Goal: Task Accomplishment & Management: Use online tool/utility

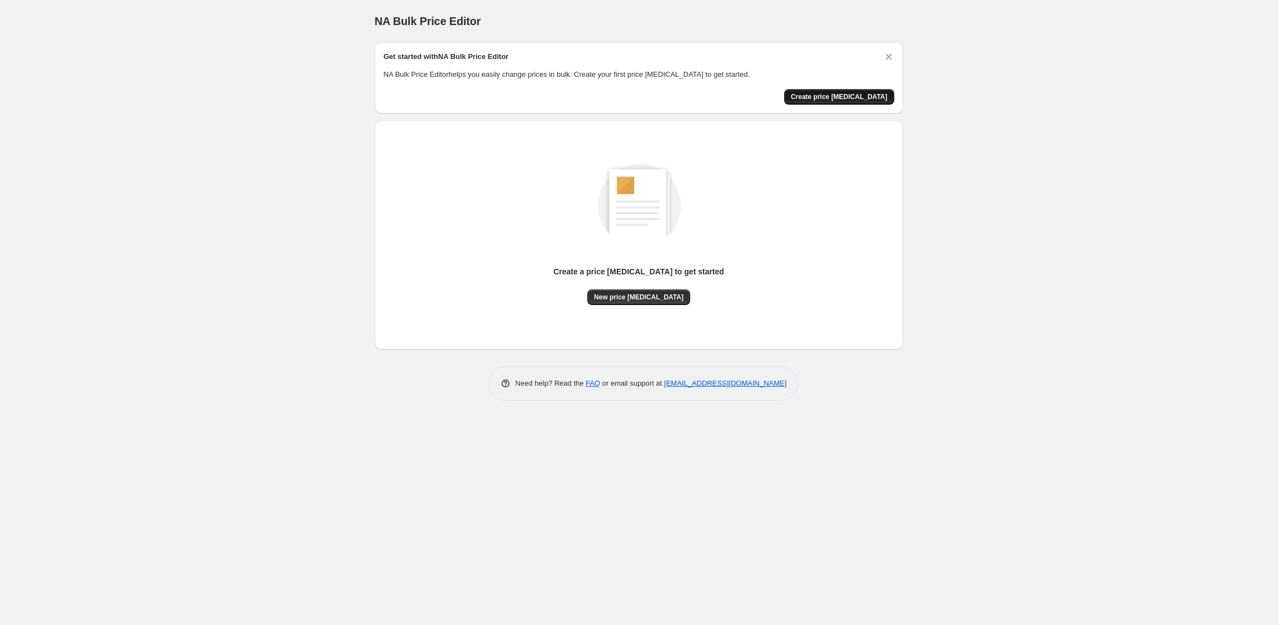
click at [829, 98] on span "Create price change job" at bounding box center [839, 96] width 97 height 9
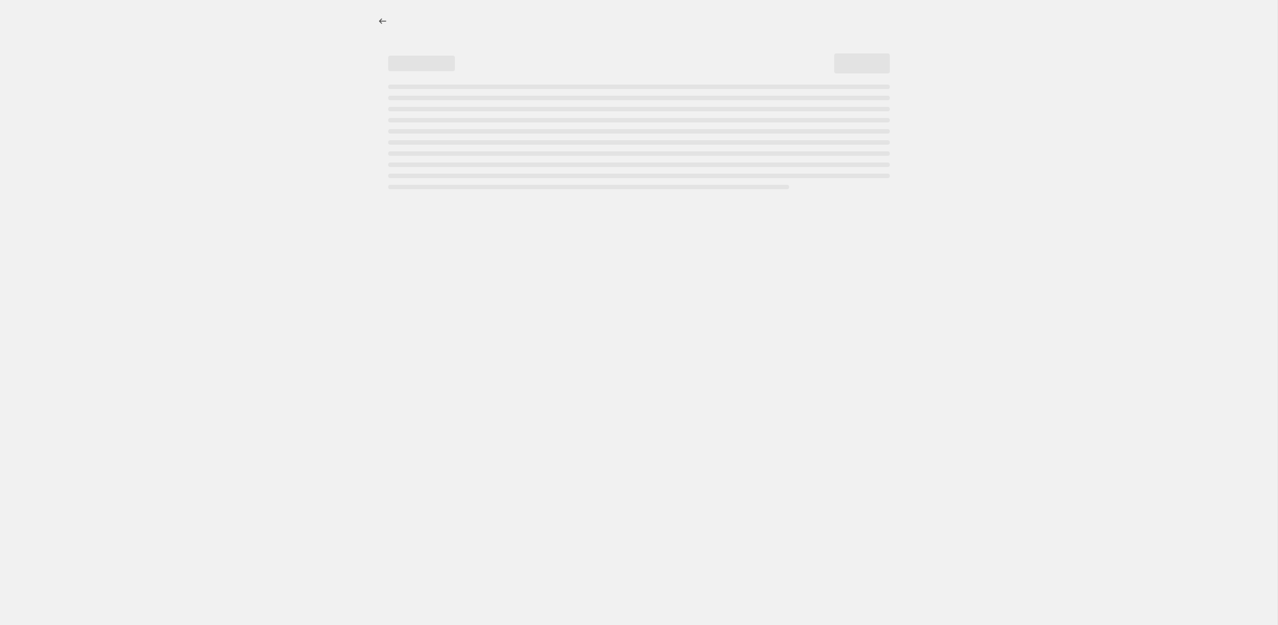
select select "percentage"
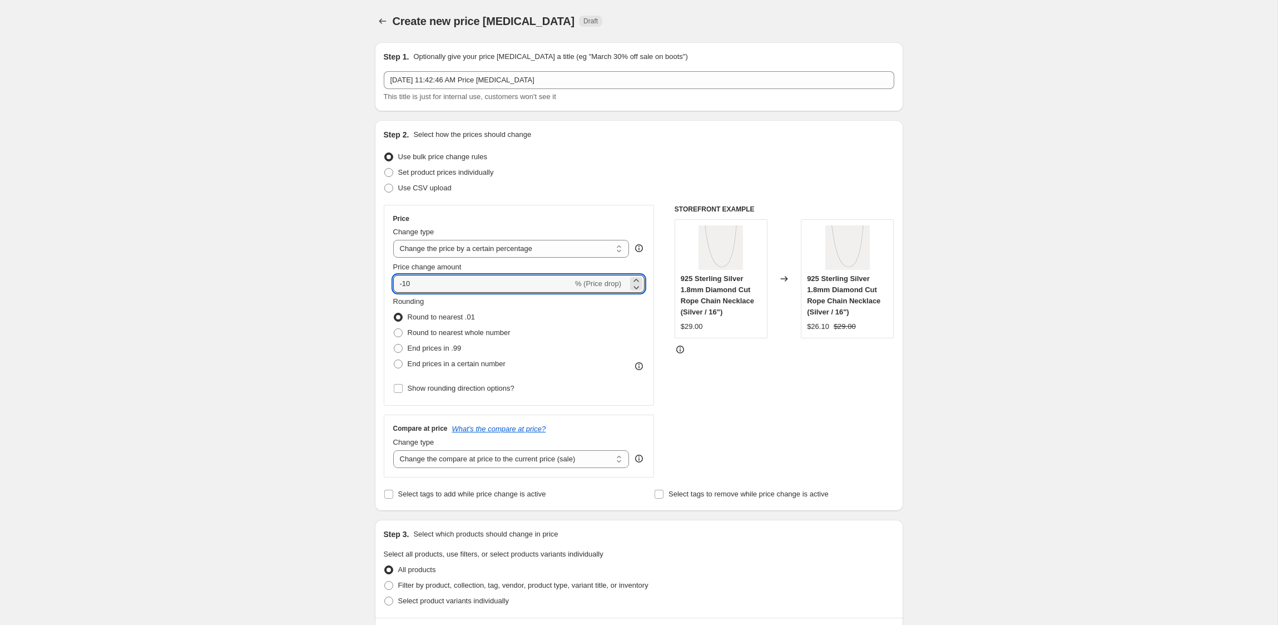
drag, startPoint x: 434, startPoint y: 284, endPoint x: 577, endPoint y: 297, distance: 143.6
click at [379, 279] on div "Step 2. Select how the prices should change Use bulk price change rules Set pro…" at bounding box center [639, 315] width 528 height 390
type input "25"
click at [551, 324] on div "Rounding Round to nearest .01 Round to nearest whole number End prices in .99 E…" at bounding box center [519, 334] width 252 height 76
click at [445, 350] on span "End prices in .99" at bounding box center [435, 348] width 54 height 8
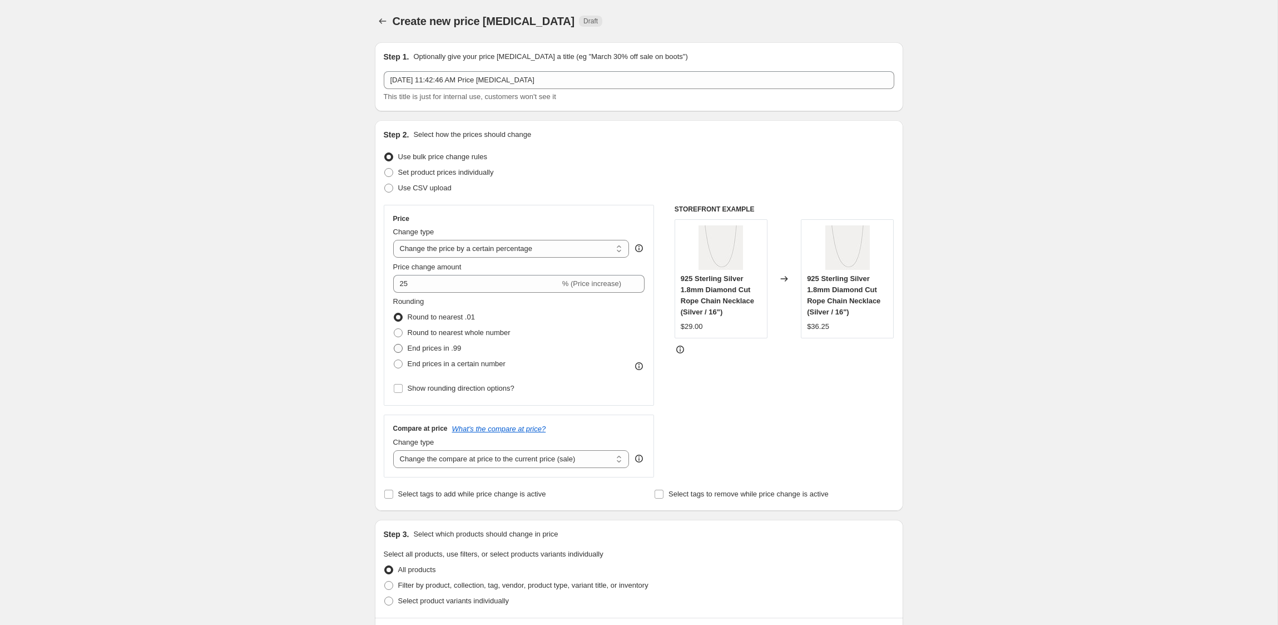
click at [394, 344] on input "End prices in .99" at bounding box center [394, 344] width 1 height 1
radio input "true"
click at [433, 336] on span "Round to nearest whole number" at bounding box center [459, 332] width 103 height 8
click at [394, 329] on input "Round to nearest whole number" at bounding box center [394, 328] width 1 height 1
radio input "true"
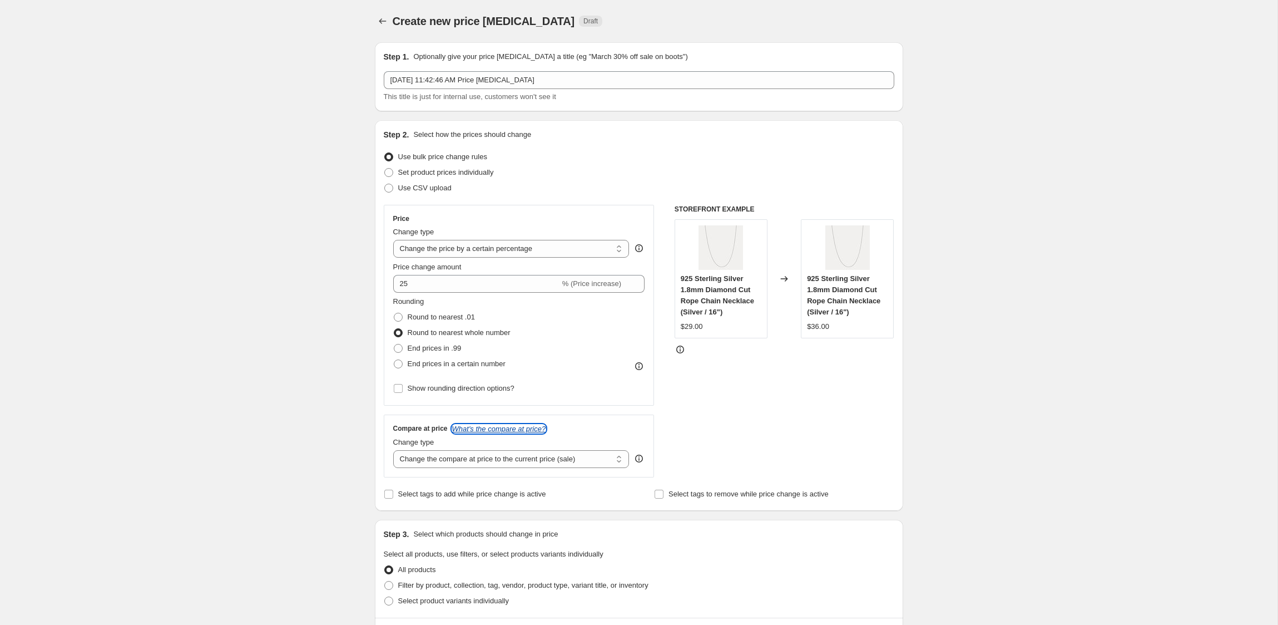
click at [500, 427] on icon "What's the compare at price?" at bounding box center [499, 428] width 94 height 8
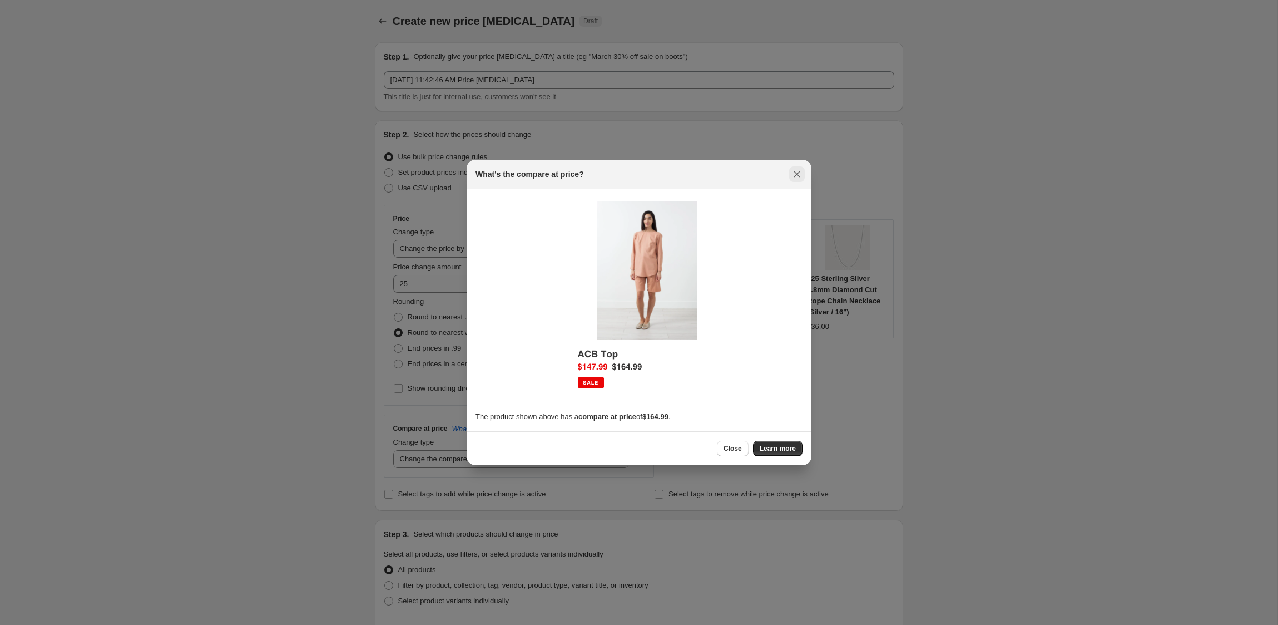
click at [794, 174] on icon "Close" at bounding box center [796, 174] width 11 height 11
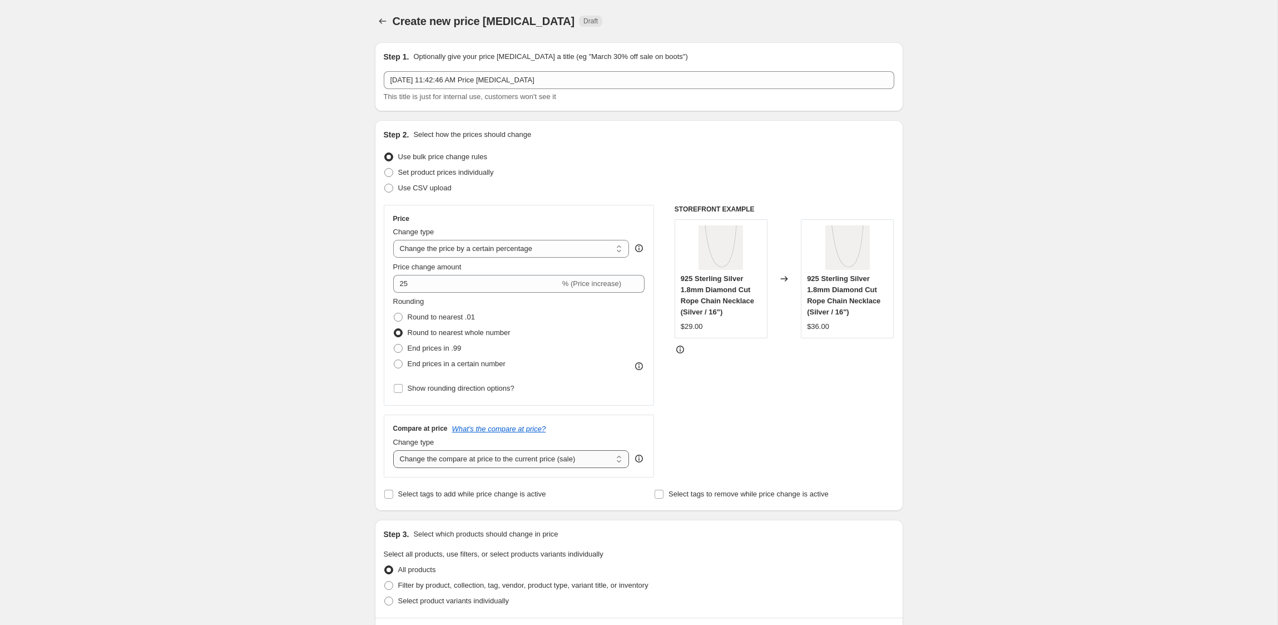
click at [494, 459] on select "Change the compare at price to the current price (sale) Change the compare at p…" at bounding box center [511, 459] width 236 height 18
select select "percentage"
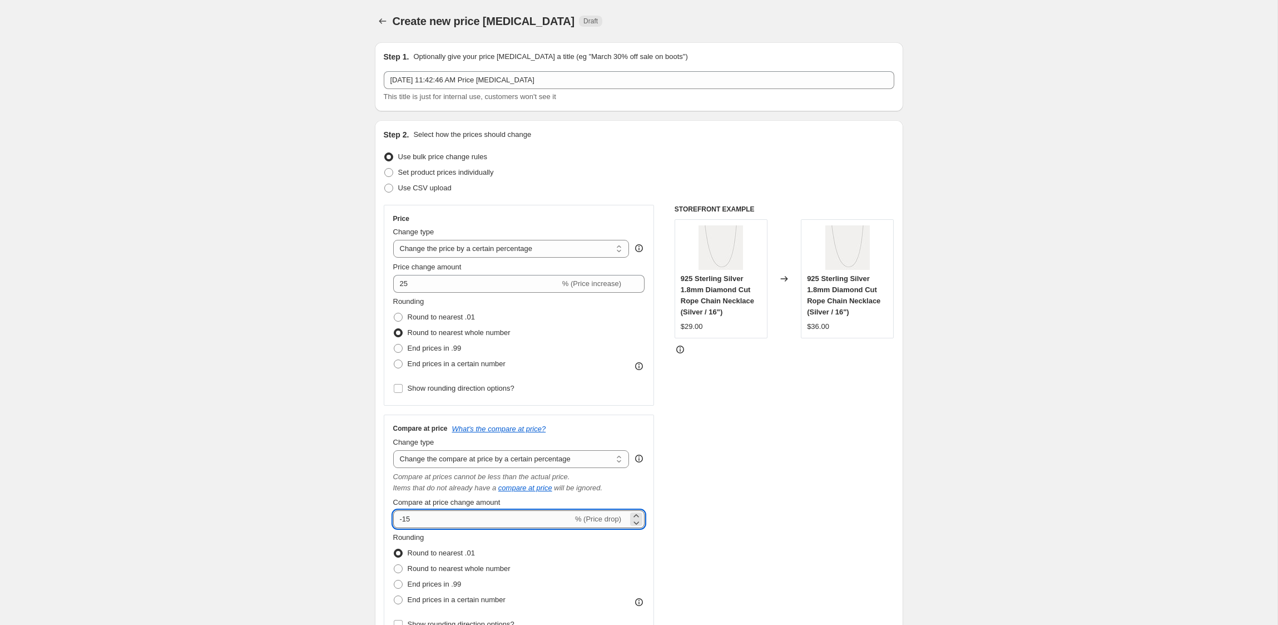
drag, startPoint x: 472, startPoint y: 519, endPoint x: 400, endPoint y: 514, distance: 72.5
click at [400, 514] on input "-15" at bounding box center [483, 519] width 180 height 18
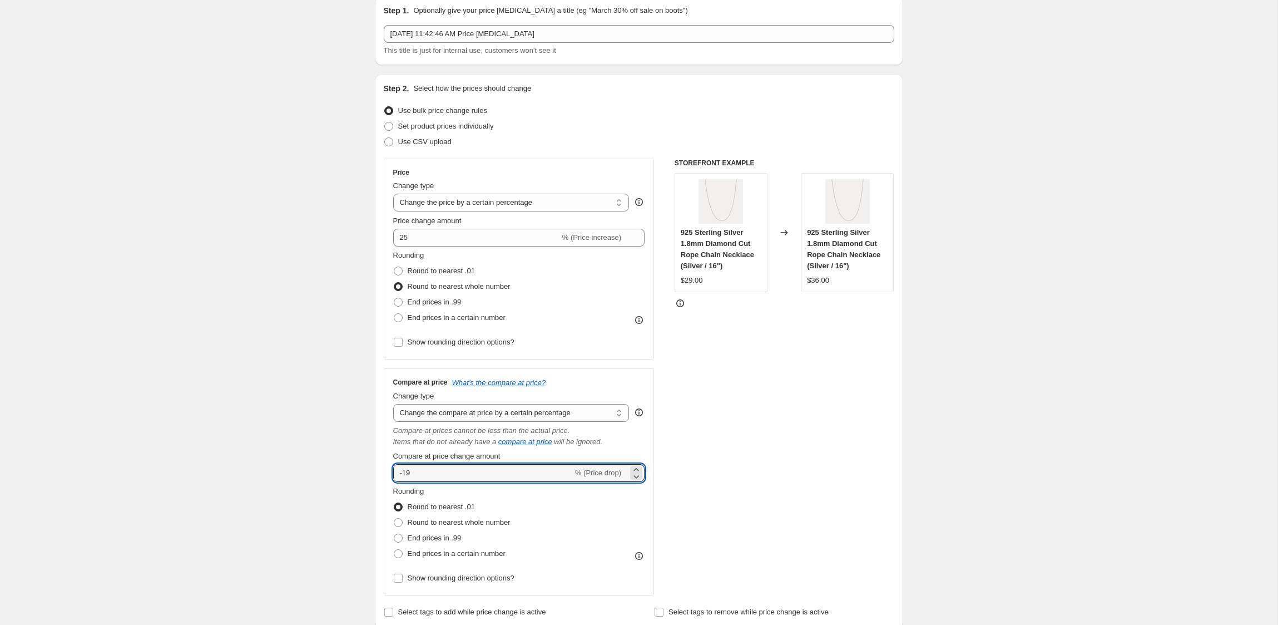
scroll to position [53, 0]
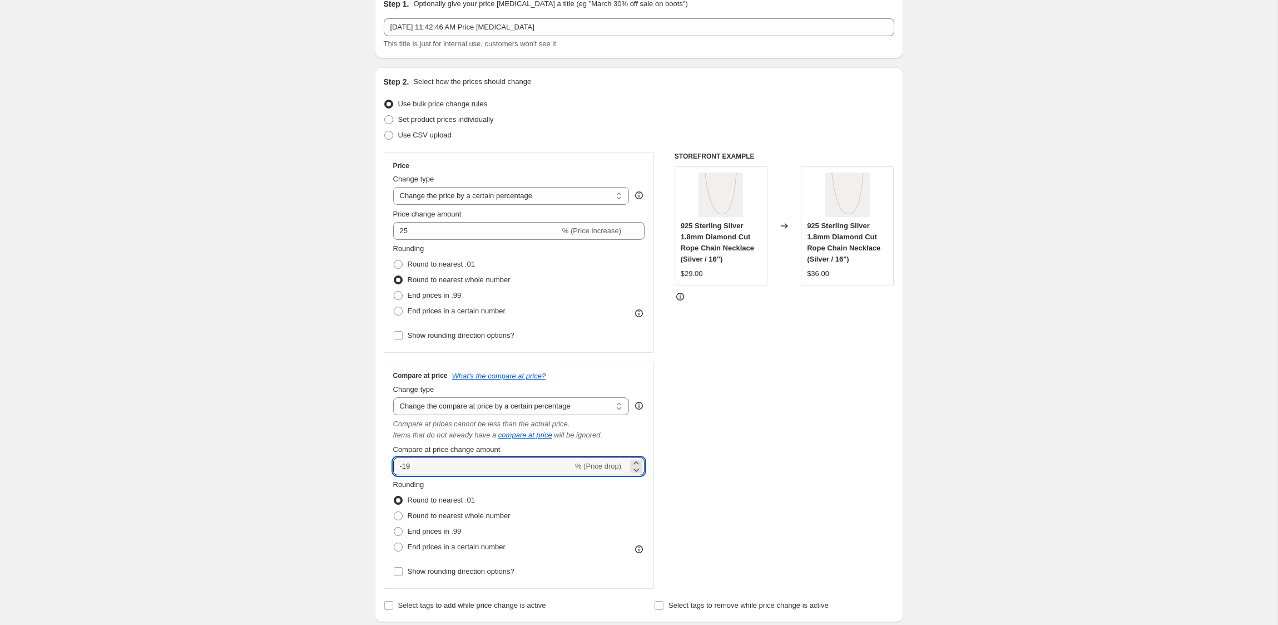
drag, startPoint x: 433, startPoint y: 463, endPoint x: 388, endPoint y: 457, distance: 45.0
click at [388, 457] on div "Compare at price What's the compare at price? Change type Change the compare at…" at bounding box center [519, 474] width 271 height 227
type input "100"
click at [602, 437] on icon "will be ignored." at bounding box center [578, 434] width 48 height 8
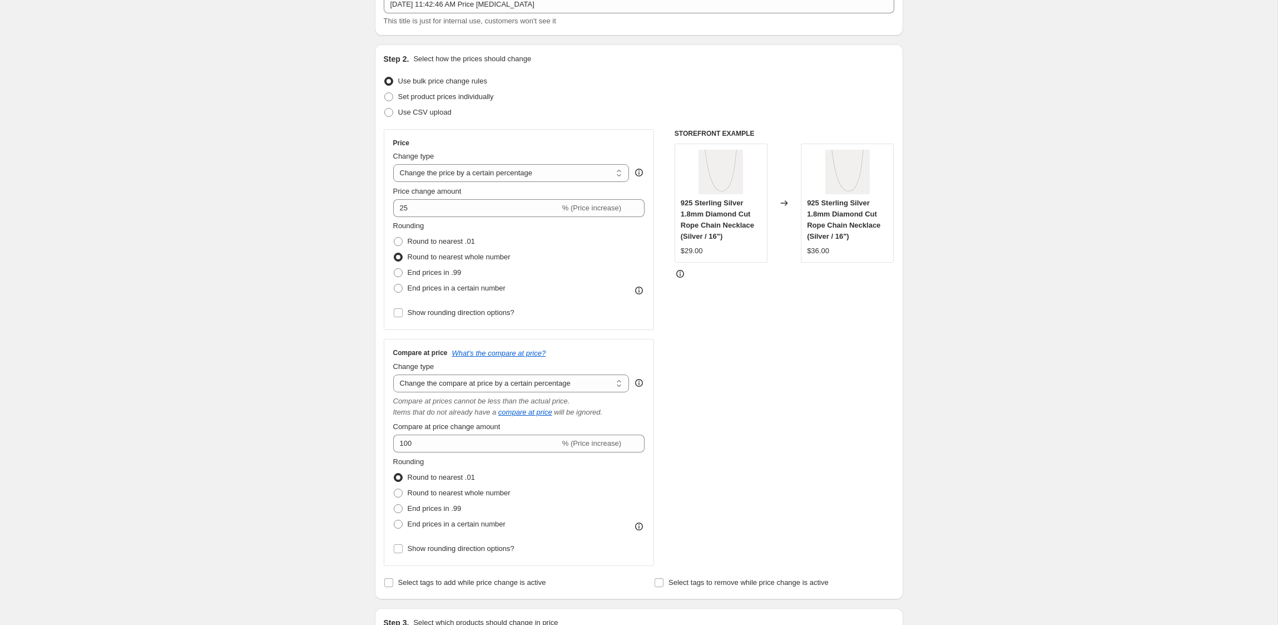
scroll to position [96, 0]
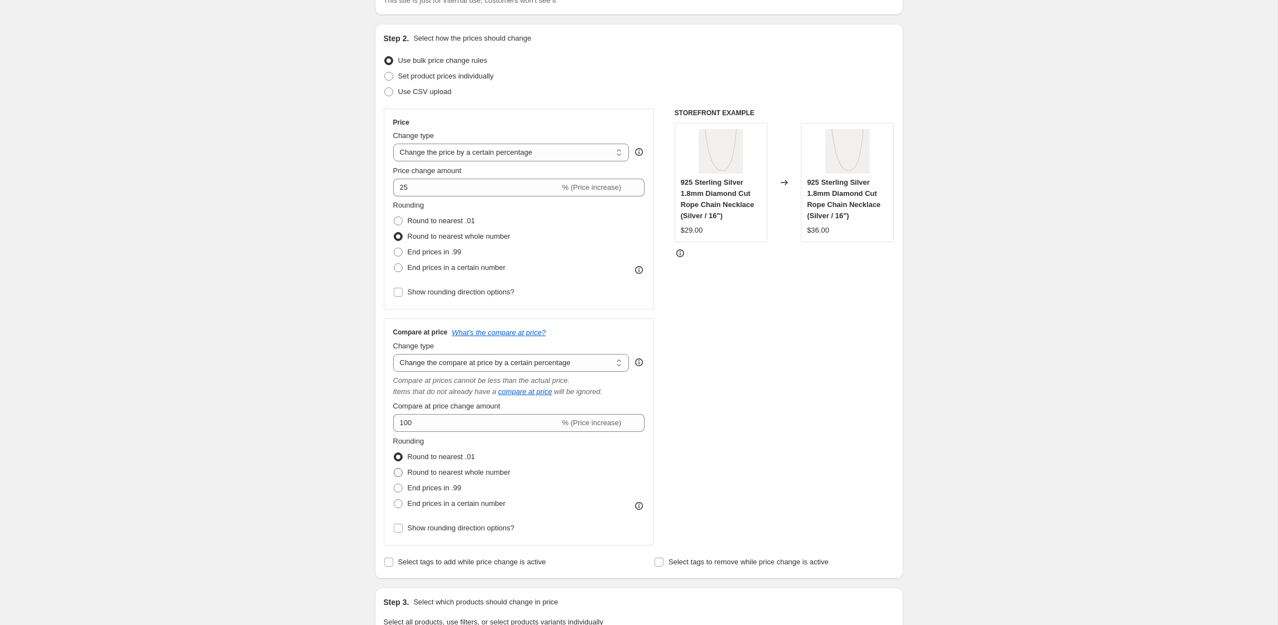
click at [462, 474] on span "Round to nearest whole number" at bounding box center [459, 472] width 103 height 8
click at [394, 468] on input "Round to nearest whole number" at bounding box center [394, 468] width 1 height 1
radio input "true"
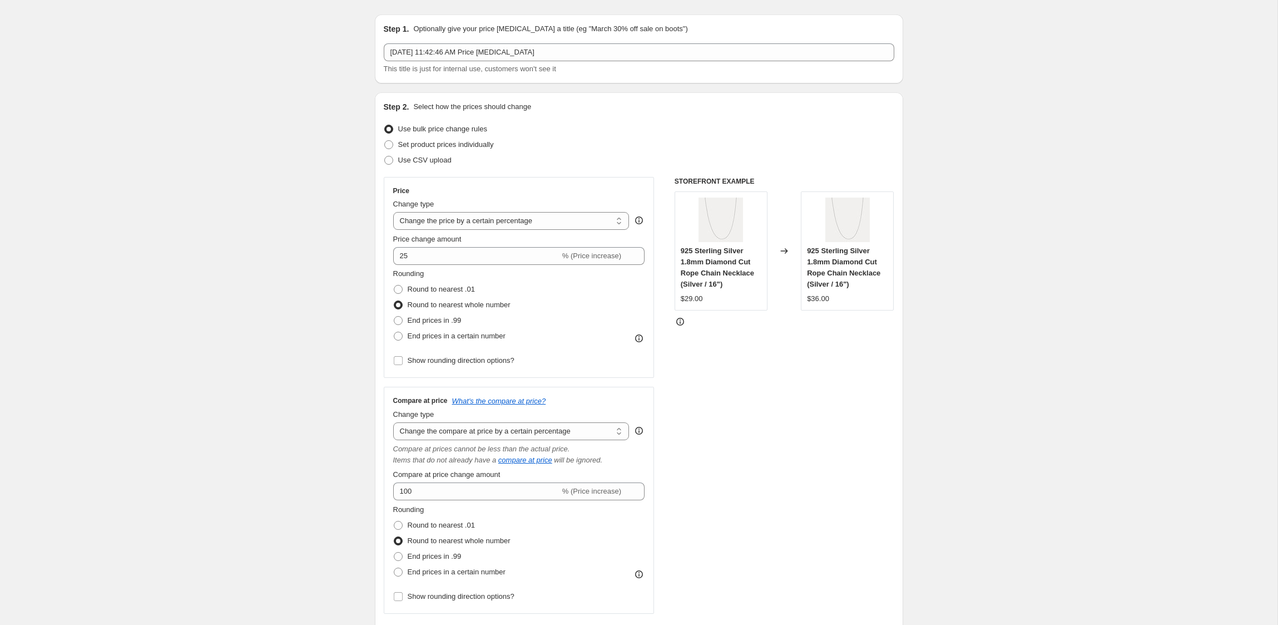
scroll to position [27, 0]
click at [506, 401] on icon "What's the compare at price?" at bounding box center [499, 401] width 94 height 8
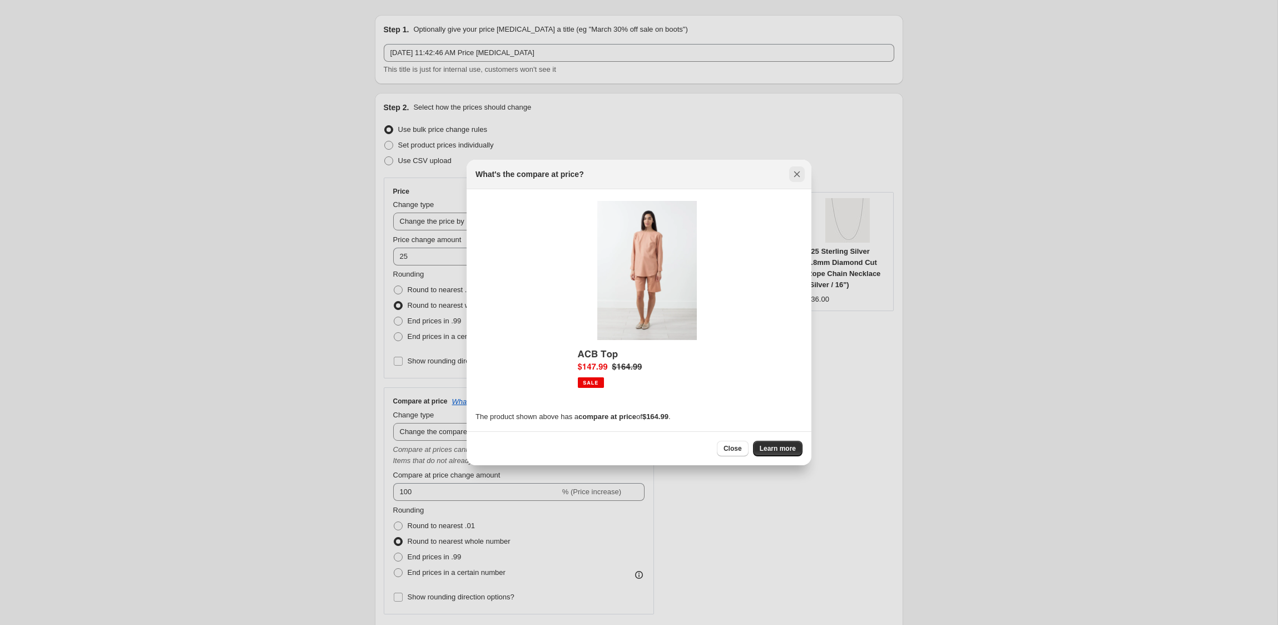
click at [795, 175] on icon "Close" at bounding box center [796, 174] width 11 height 11
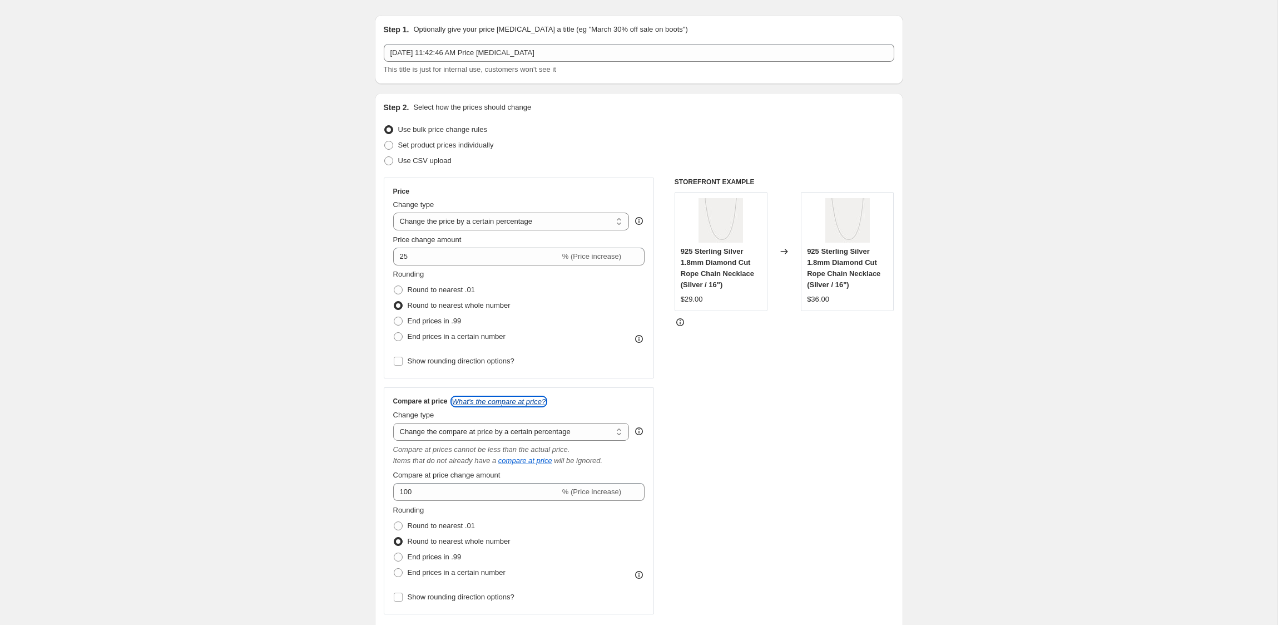
click at [504, 404] on icon "What's the compare at price?" at bounding box center [499, 401] width 94 height 8
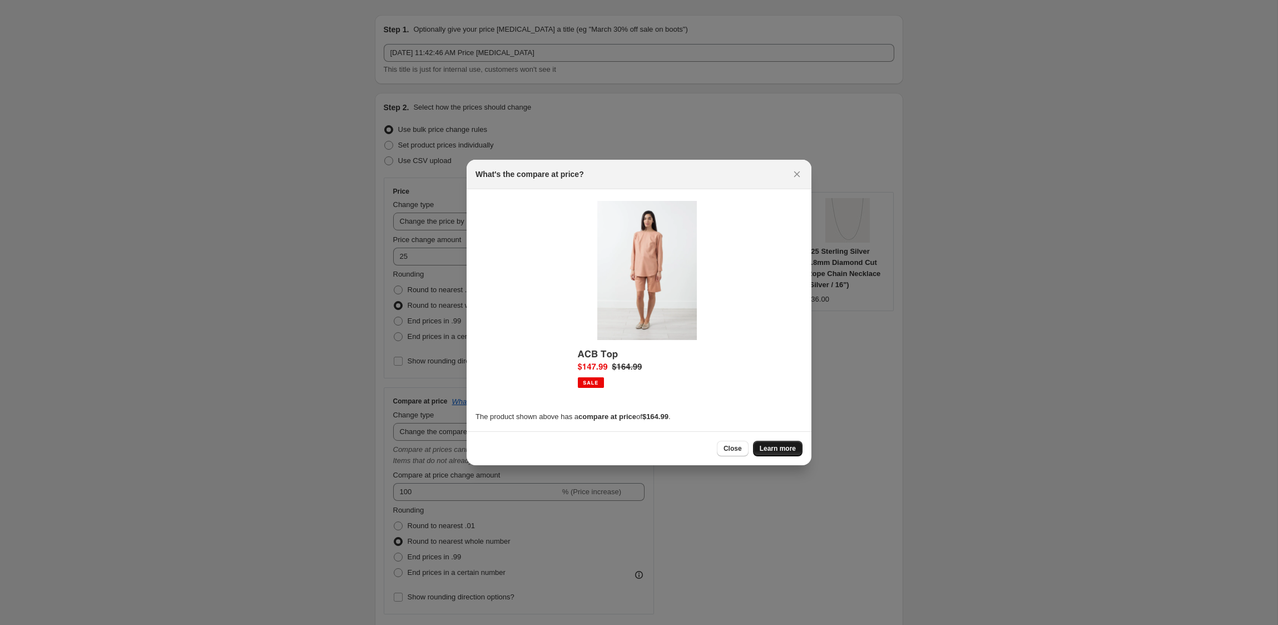
click at [783, 447] on span "Learn more" at bounding box center [778, 448] width 36 height 9
click at [803, 175] on button "Close" at bounding box center [797, 174] width 16 height 16
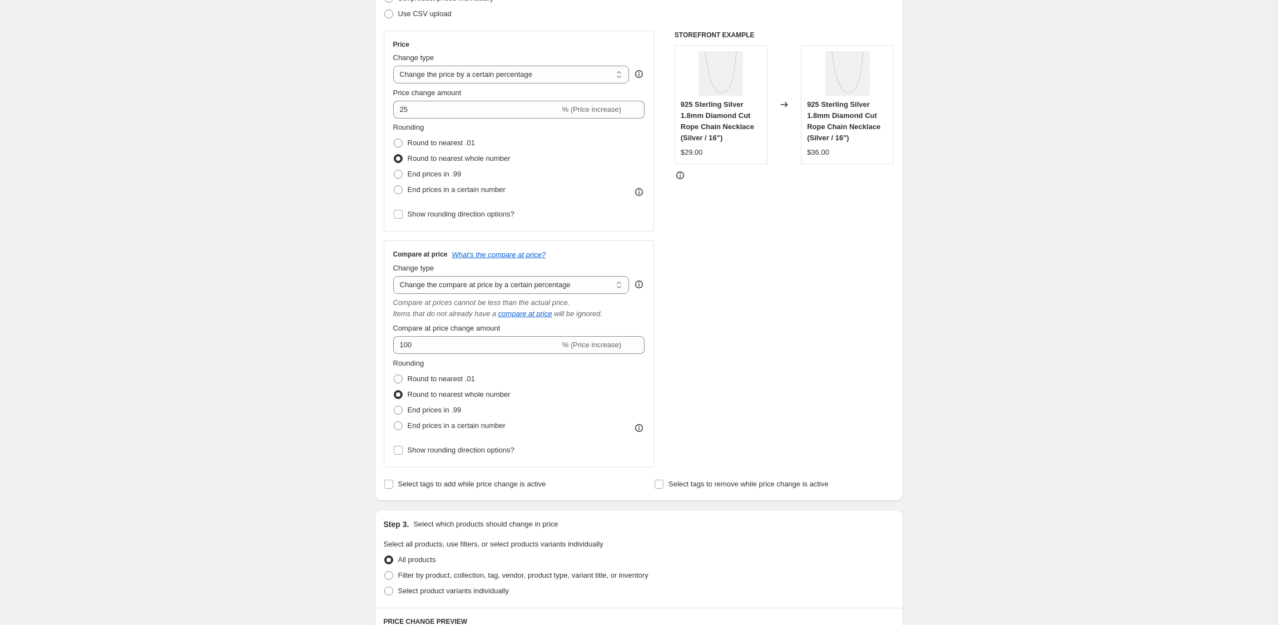
scroll to position [96, 0]
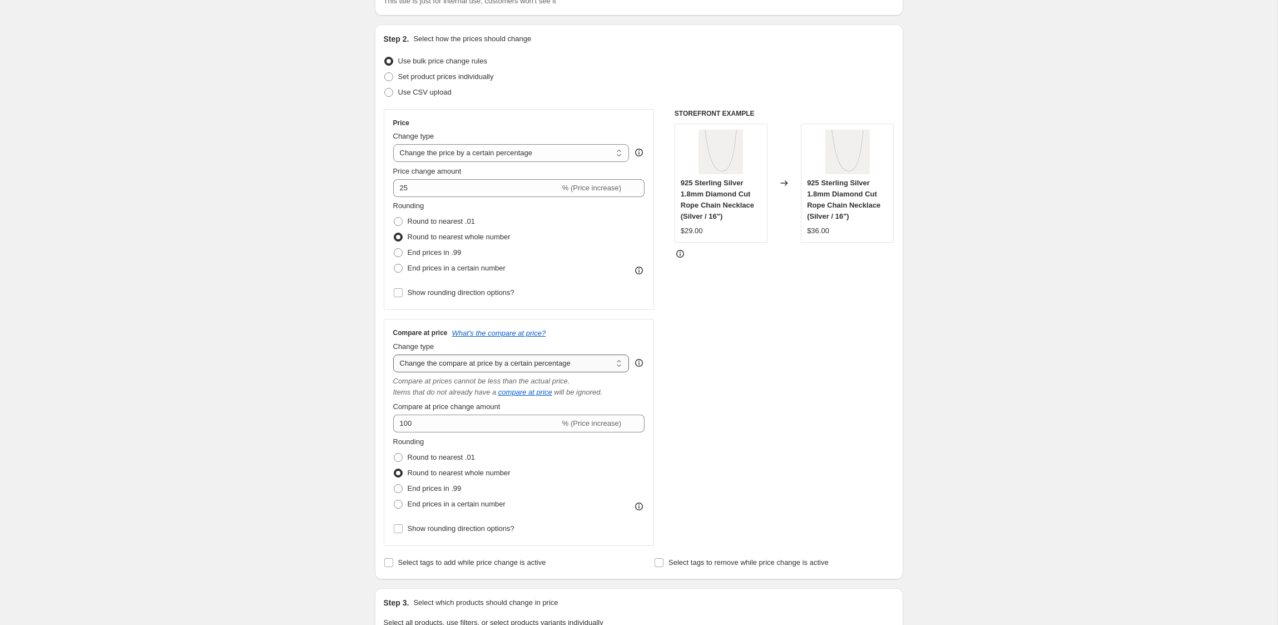
click at [534, 365] on select "Change the compare at price to the current price (sale) Change the compare at p…" at bounding box center [511, 363] width 236 height 18
click at [515, 365] on select "Change the compare at price to the current price (sale) Change the compare at p…" at bounding box center [511, 363] width 236 height 18
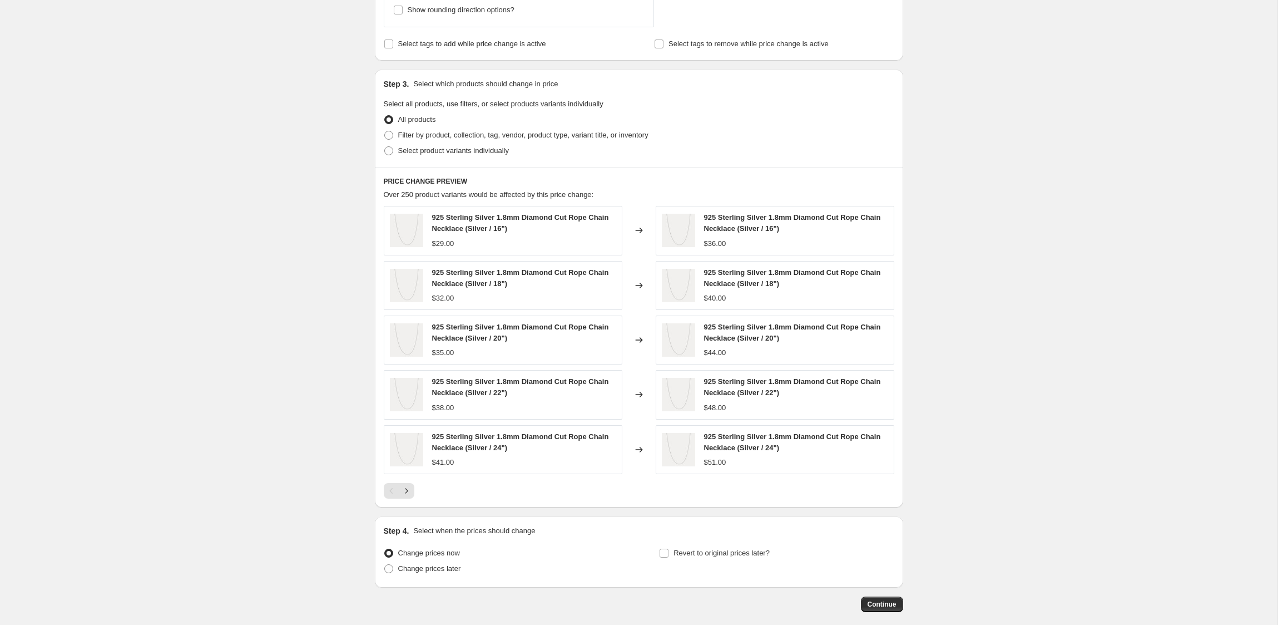
scroll to position [669, 0]
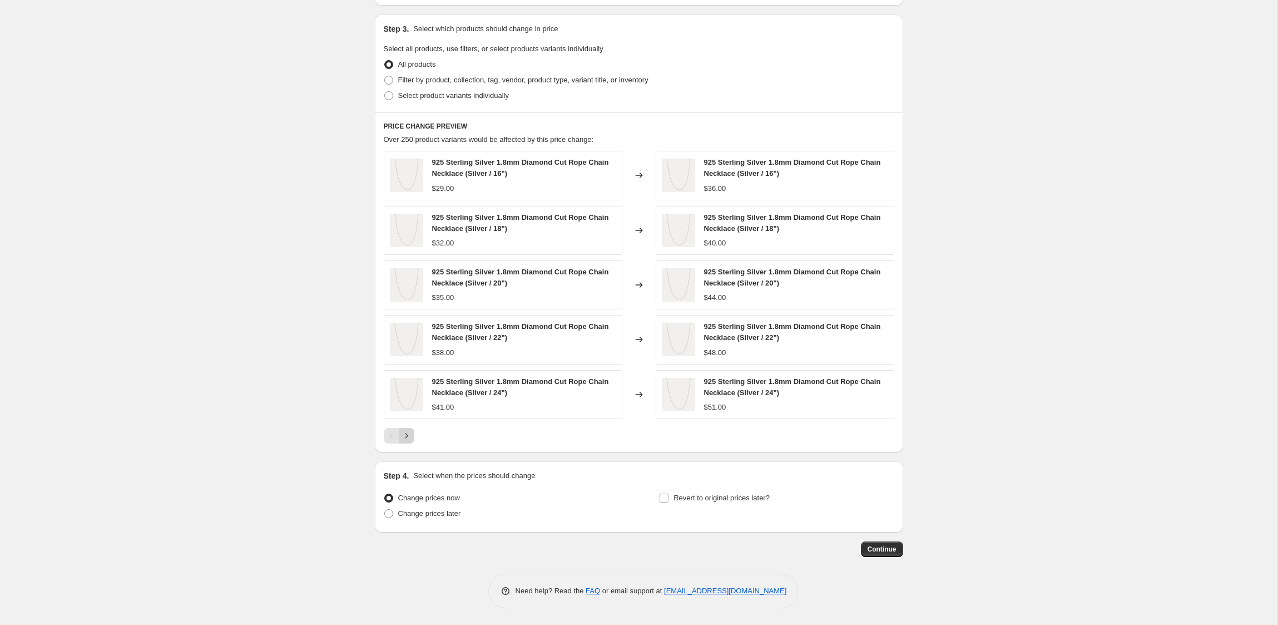
click at [412, 438] on icon "Next" at bounding box center [406, 435] width 11 height 11
click at [873, 546] on span "Continue" at bounding box center [882, 548] width 29 height 9
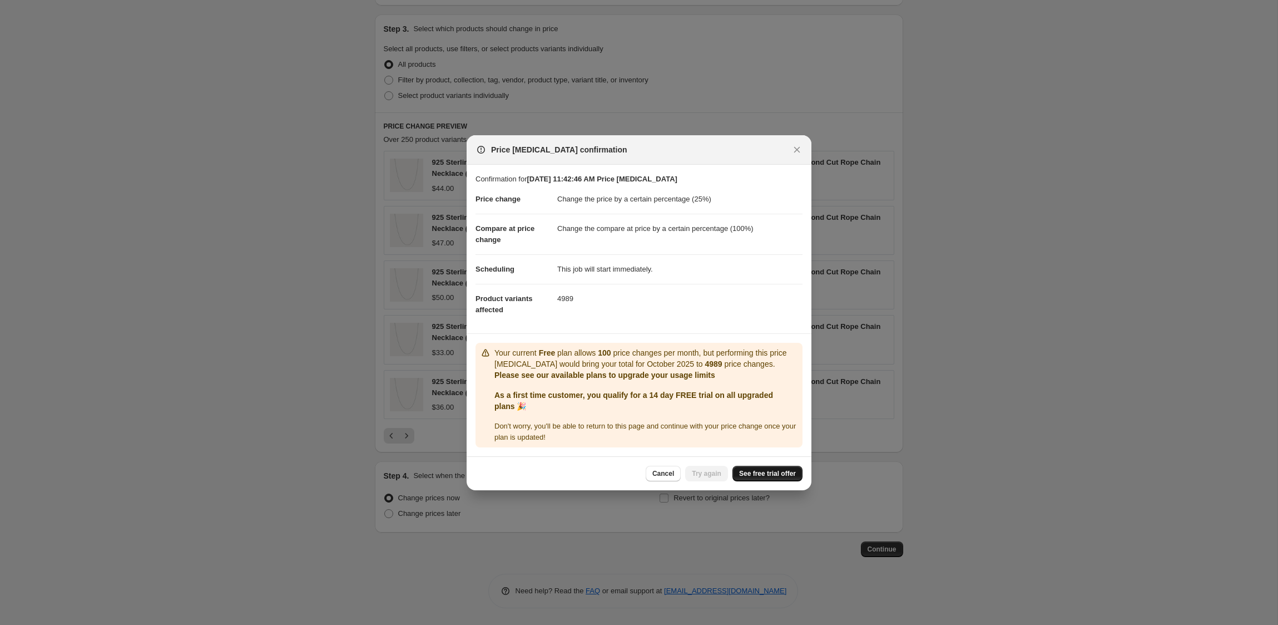
click at [762, 468] on link "See free trial offer" at bounding box center [767, 473] width 70 height 16
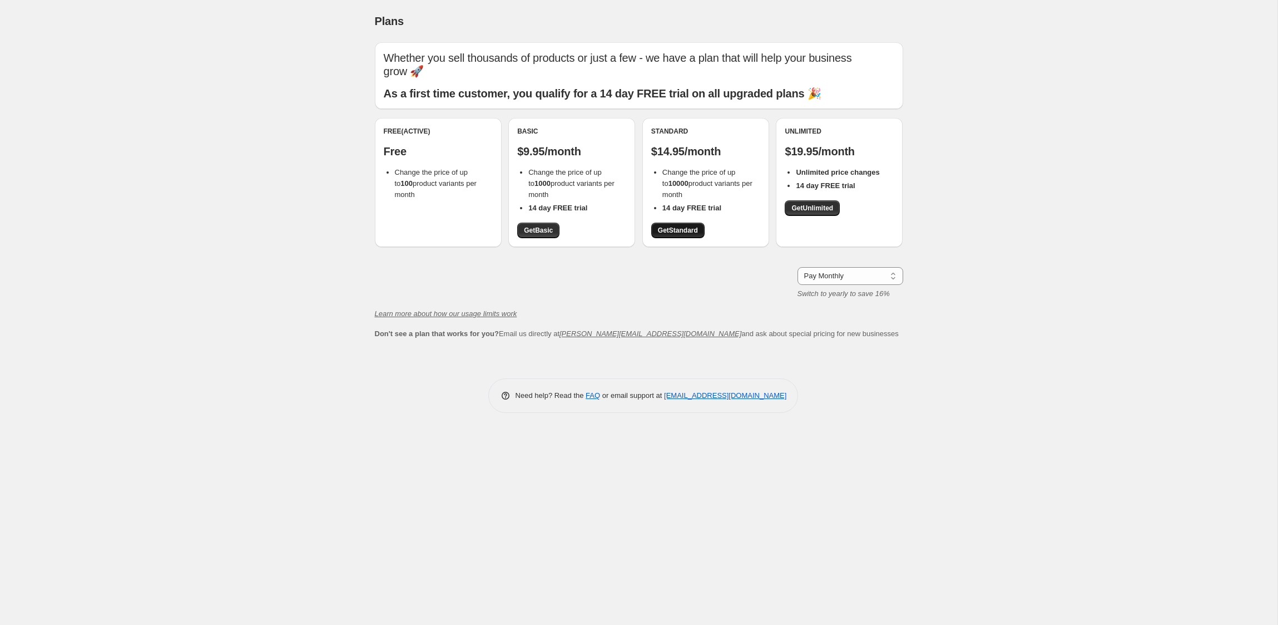
click at [682, 226] on span "Get Standard" at bounding box center [678, 230] width 40 height 9
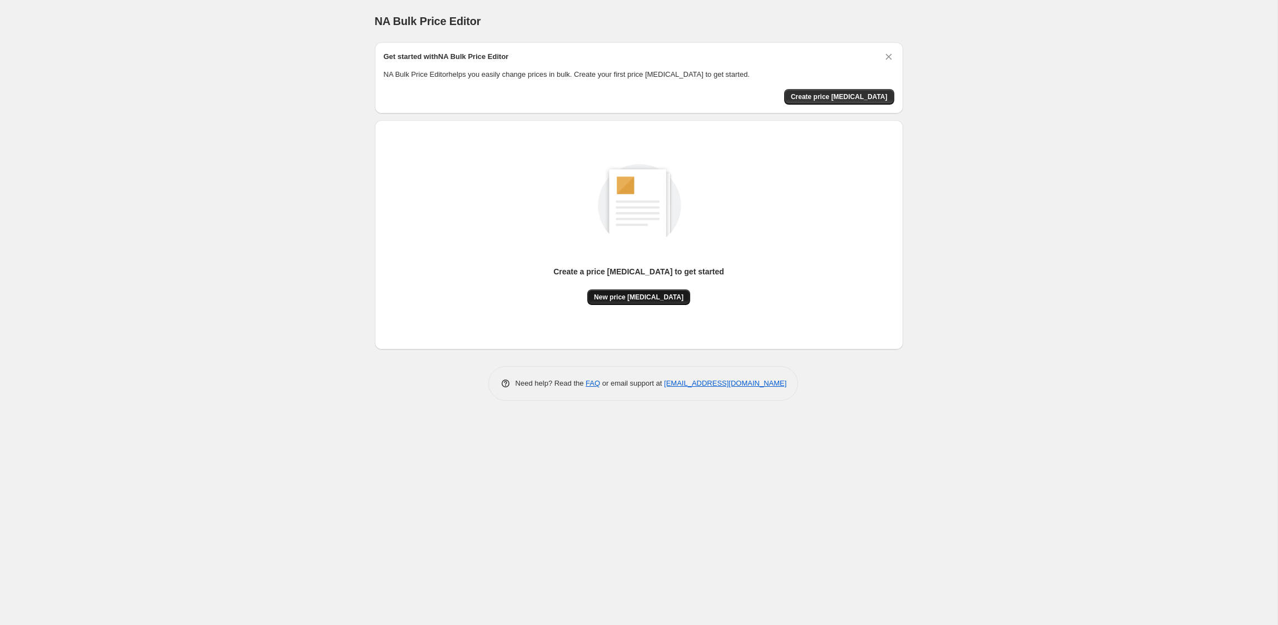
click at [655, 294] on span "New price change job" at bounding box center [639, 297] width 90 height 9
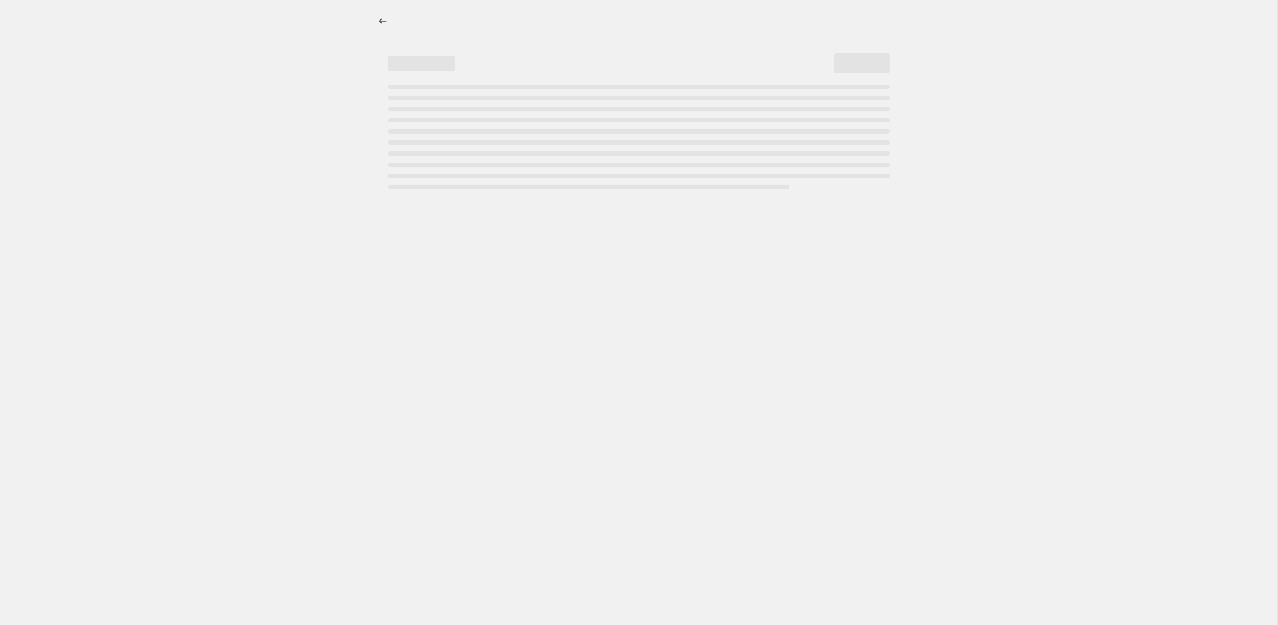
select select "percentage"
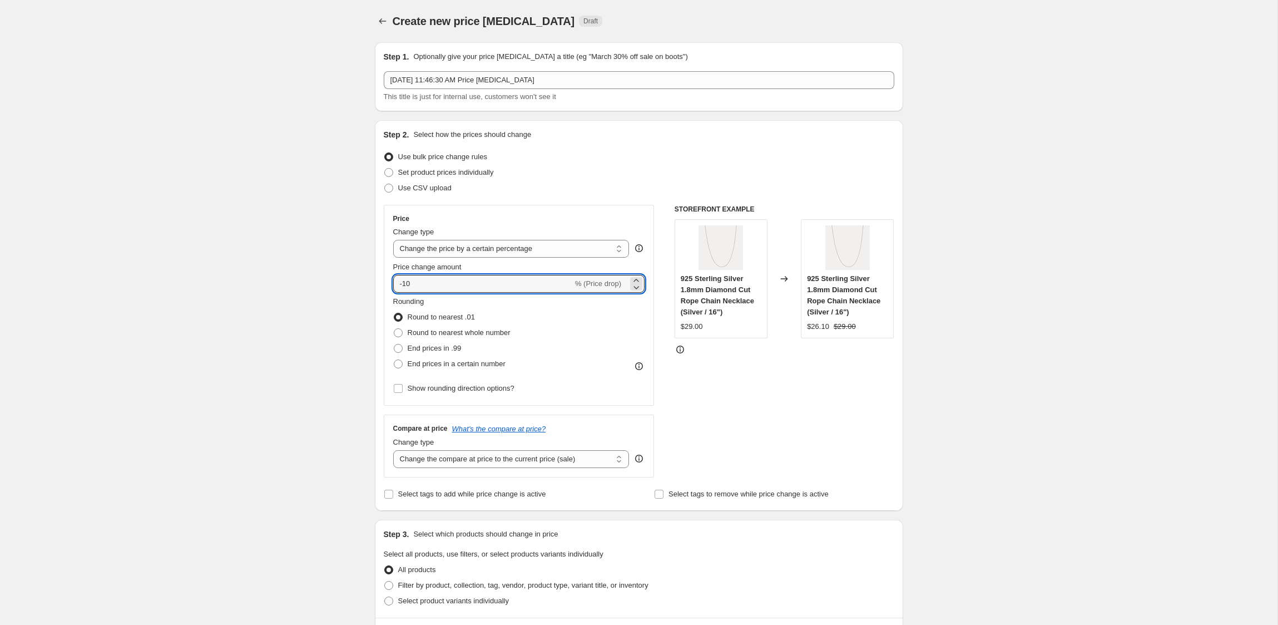
drag, startPoint x: 494, startPoint y: 284, endPoint x: 331, endPoint y: 271, distance: 162.9
click at [331, 271] on div "Create new price change job. This page is ready Create new price change job Dra…" at bounding box center [638, 565] width 1277 height 1130
click at [476, 253] on select "Change the price to a certain amount Change the price by a certain amount Chang…" at bounding box center [511, 249] width 236 height 18
drag, startPoint x: 432, startPoint y: 283, endPoint x: 384, endPoint y: 279, distance: 48.5
click at [384, 279] on div "Price Change type Change the price to a certain amount Change the price by a ce…" at bounding box center [519, 305] width 271 height 201
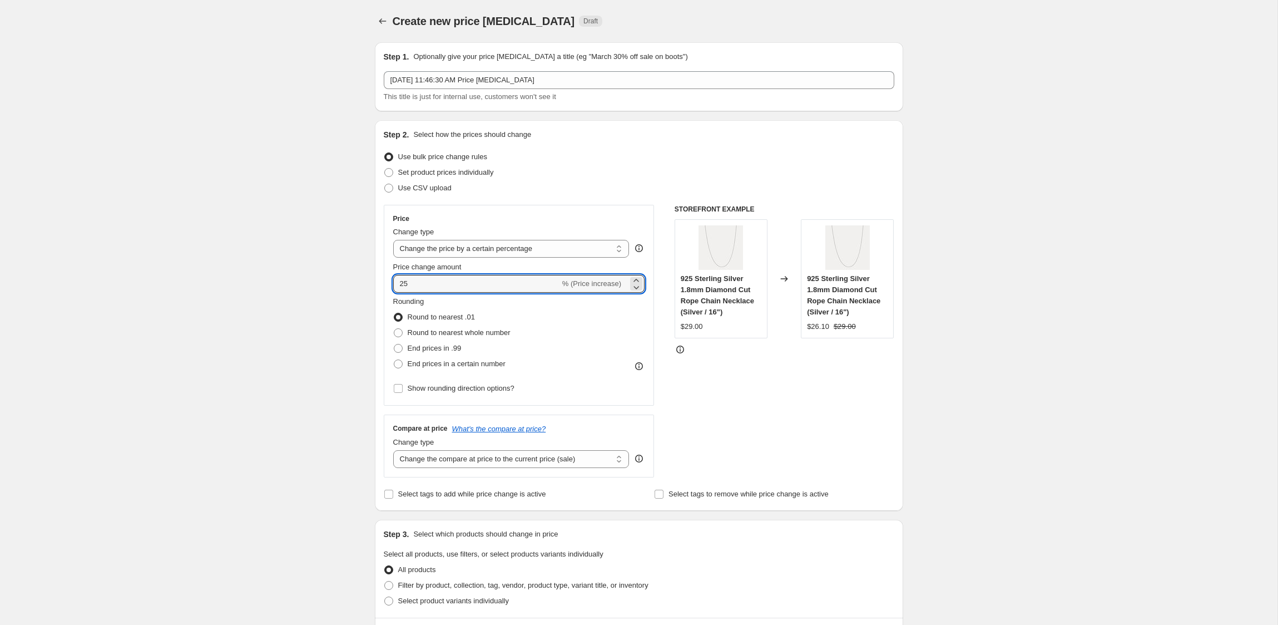
type input "25"
click at [324, 291] on div "Create new price change job. This page is ready Create new price change job Dra…" at bounding box center [638, 565] width 1277 height 1130
click at [445, 333] on span "Round to nearest whole number" at bounding box center [459, 332] width 103 height 8
click at [394, 329] on input "Round to nearest whole number" at bounding box center [394, 328] width 1 height 1
radio input "true"
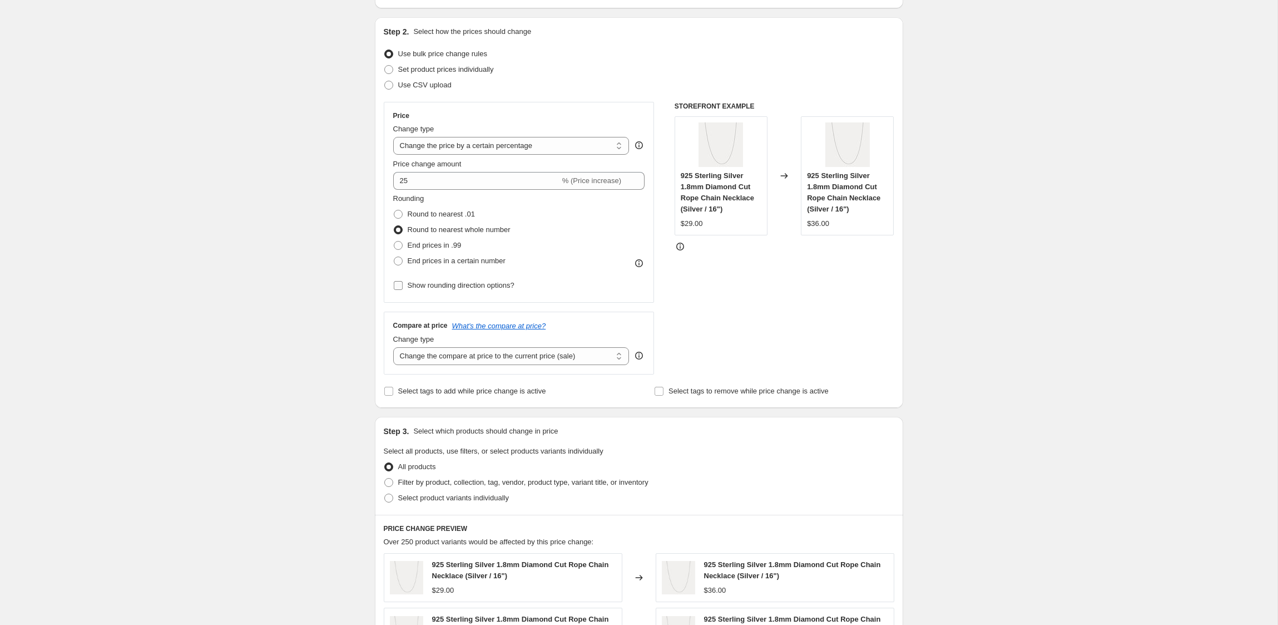
scroll to position [127, 0]
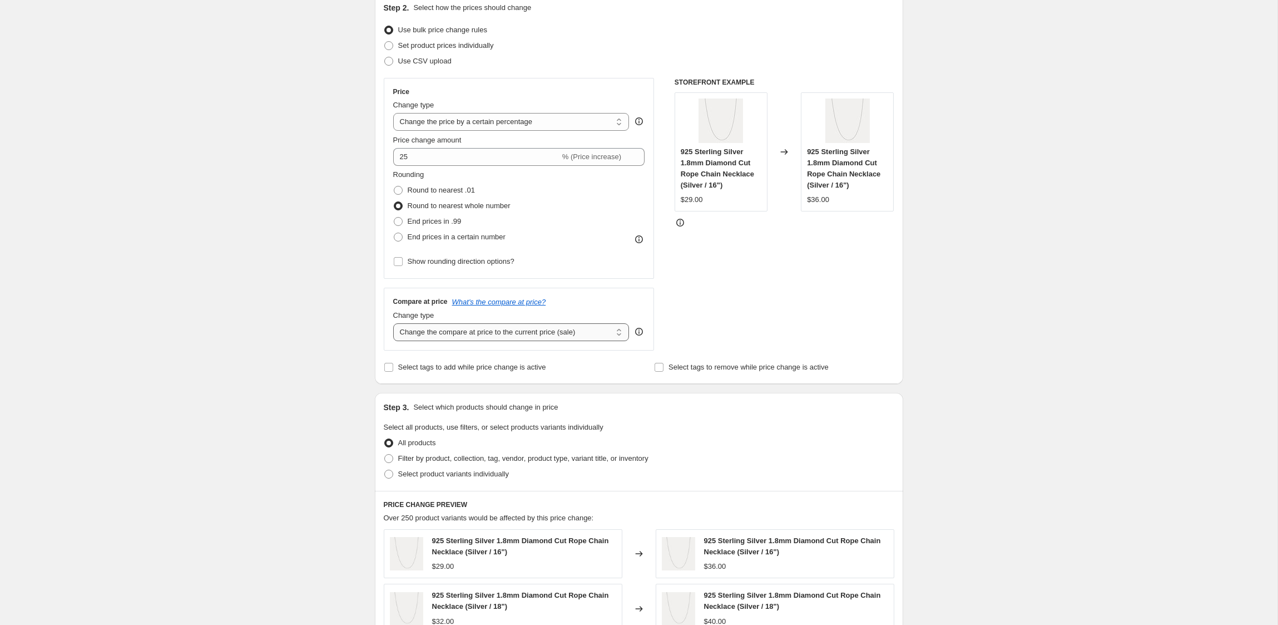
click at [605, 333] on select "Change the compare at price to the current price (sale) Change the compare at p…" at bounding box center [511, 332] width 236 height 18
select select "pp"
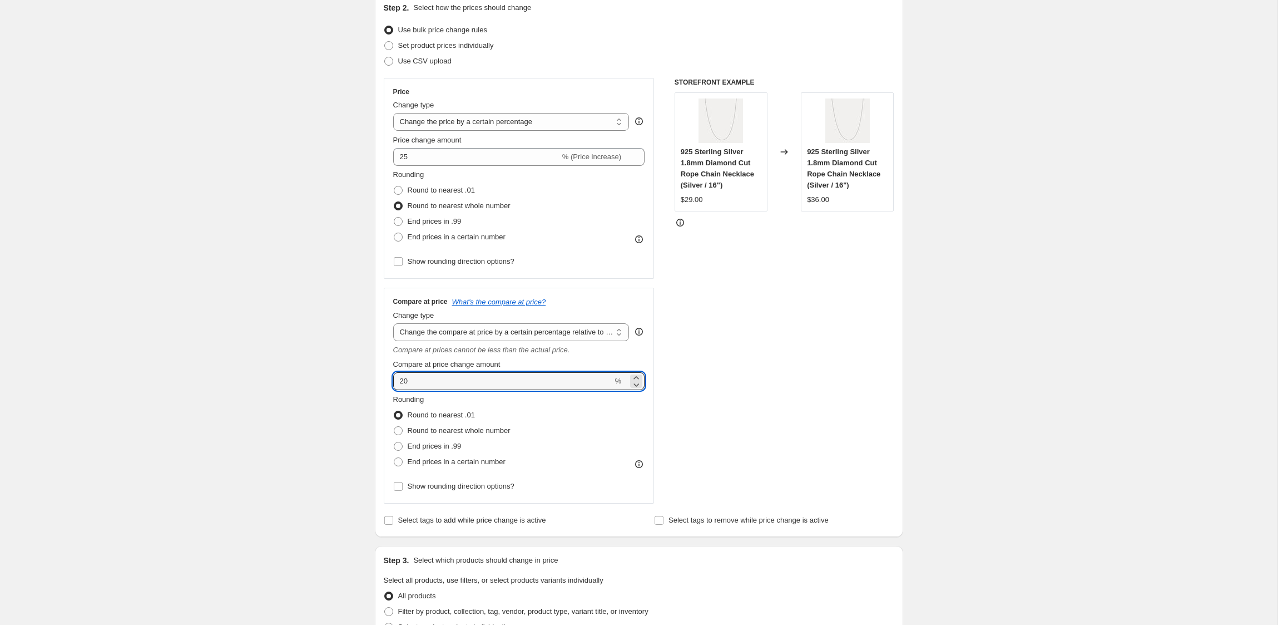
drag, startPoint x: 454, startPoint y: 383, endPoint x: 389, endPoint y: 378, distance: 65.3
click at [389, 378] on div "Compare at price What's the compare at price? Change type Change the compare at…" at bounding box center [519, 396] width 271 height 216
type input "100"
click at [443, 429] on span "Round to nearest whole number" at bounding box center [459, 430] width 103 height 8
click at [394, 427] on input "Round to nearest whole number" at bounding box center [394, 426] width 1 height 1
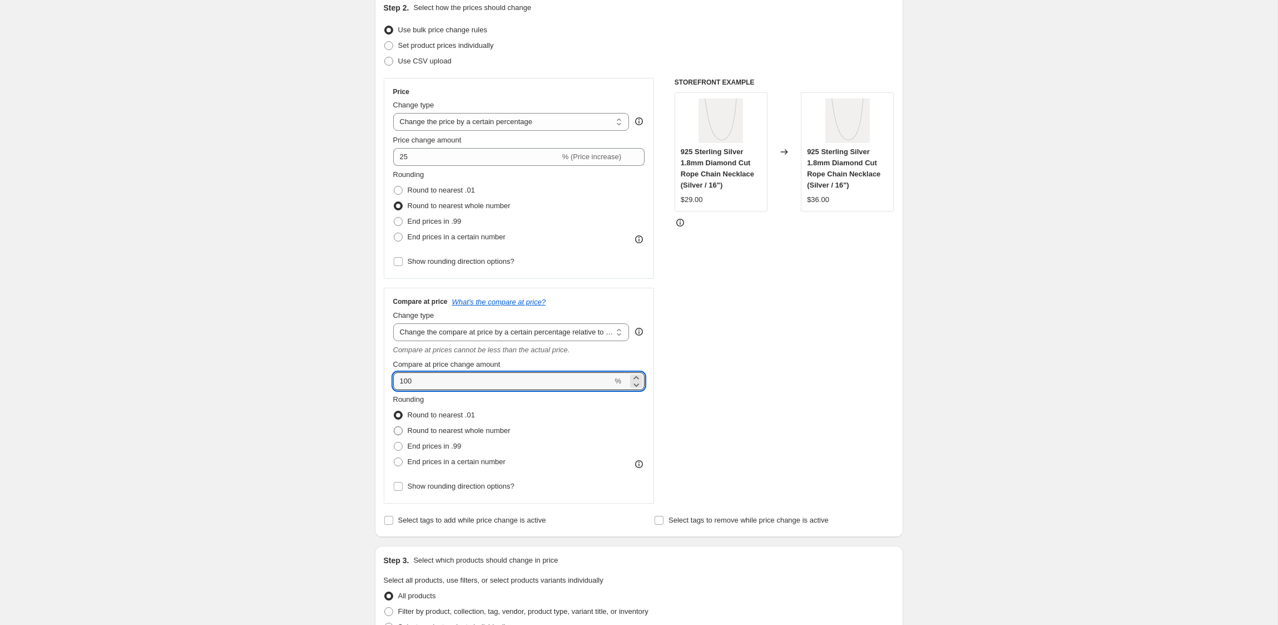
radio input "true"
click at [435, 447] on span "End prices in .99" at bounding box center [435, 446] width 54 height 8
click at [394, 442] on input "End prices in .99" at bounding box center [394, 442] width 1 height 1
radio input "true"
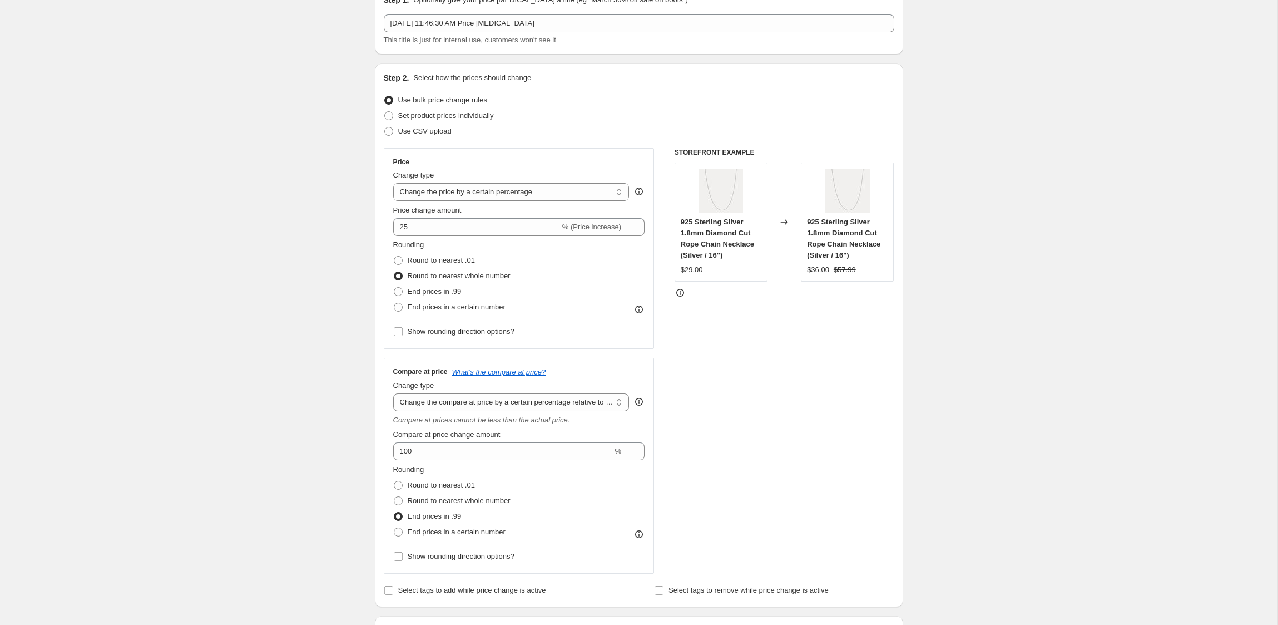
scroll to position [69, 0]
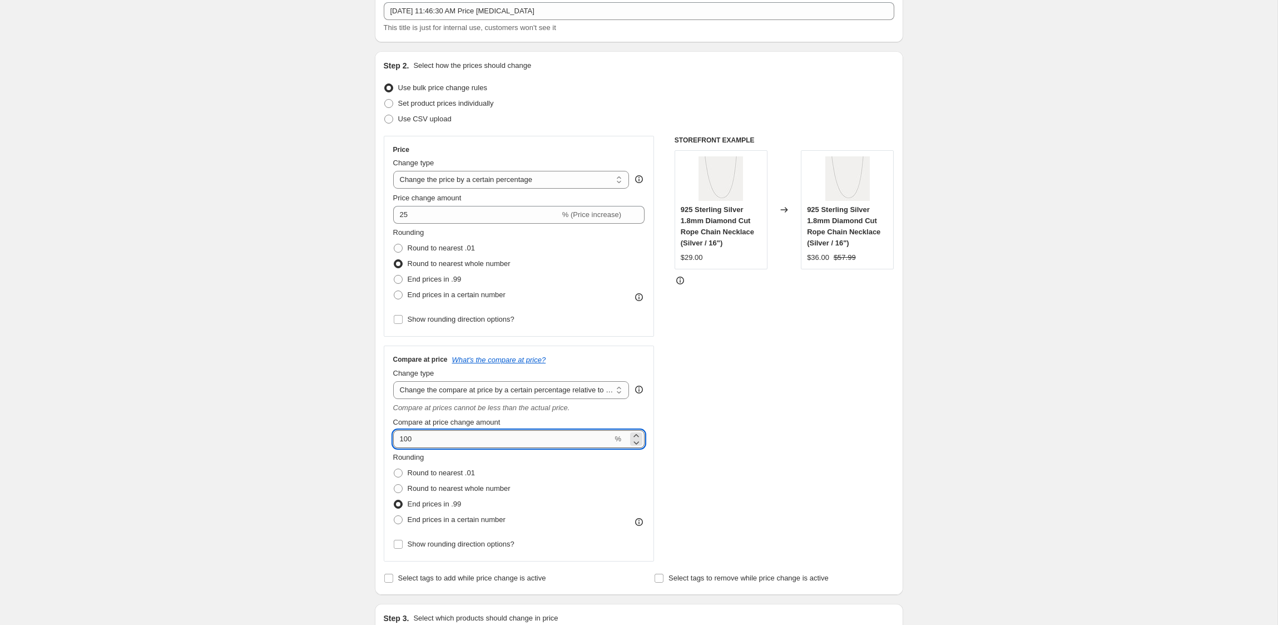
drag, startPoint x: 424, startPoint y: 440, endPoint x: 404, endPoint y: 441, distance: 20.0
click at [404, 441] on input "100" at bounding box center [503, 439] width 220 height 18
click at [662, 418] on div "Price Change type Change the price to a certain amount Change the price by a ce…" at bounding box center [639, 348] width 511 height 425
drag, startPoint x: 486, startPoint y: 441, endPoint x: 361, endPoint y: 422, distance: 126.6
click at [361, 422] on div "Create new price change job. This page is ready Create new price change job Dra…" at bounding box center [638, 572] width 555 height 1282
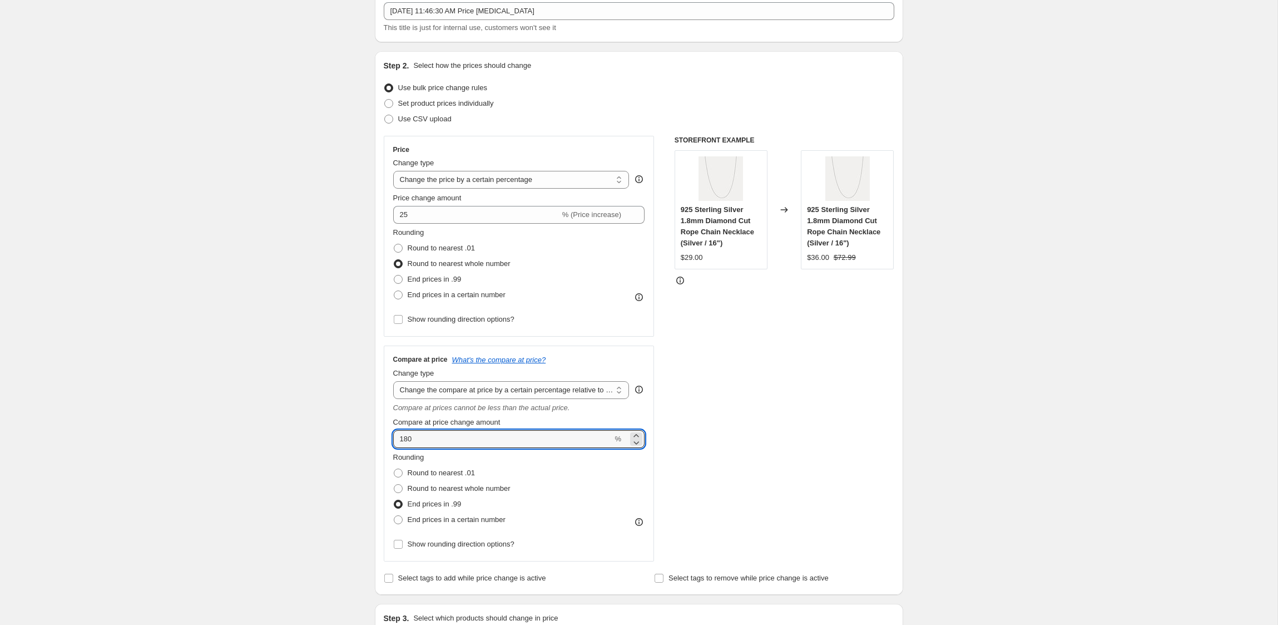
type input "180"
click at [708, 392] on div "STOREFRONT EXAMPLE 925 Sterling Silver 1.8mm Diamond Cut Rope Chain Necklace (S…" at bounding box center [785, 348] width 220 height 425
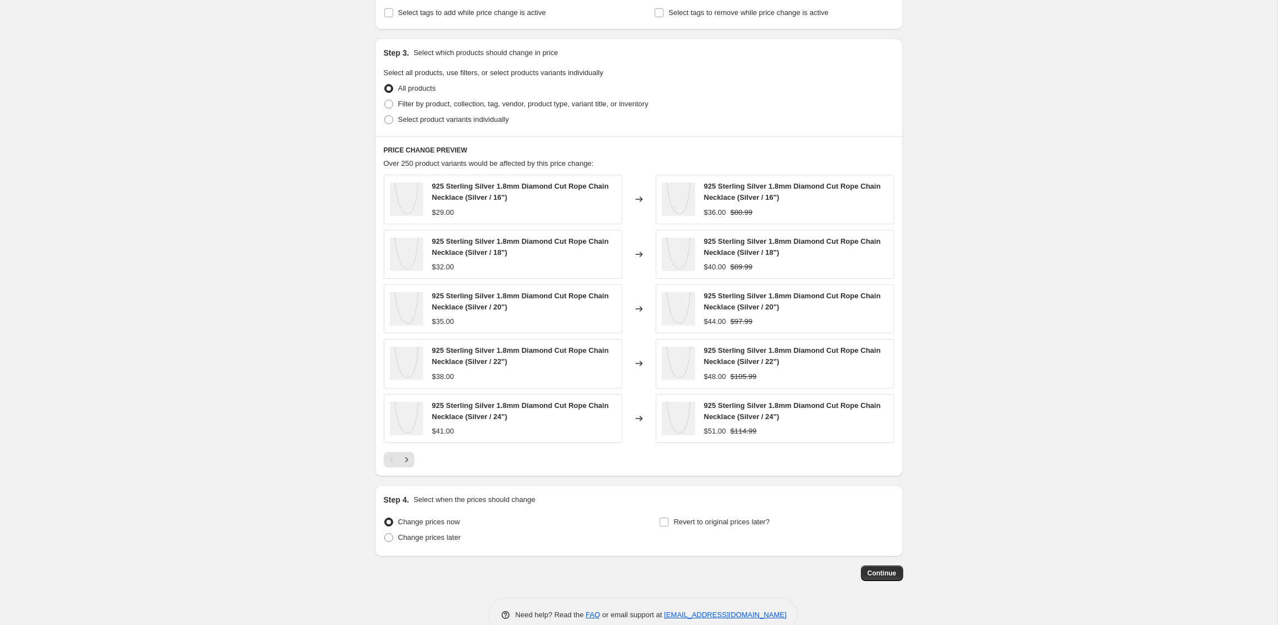
scroll to position [658, 0]
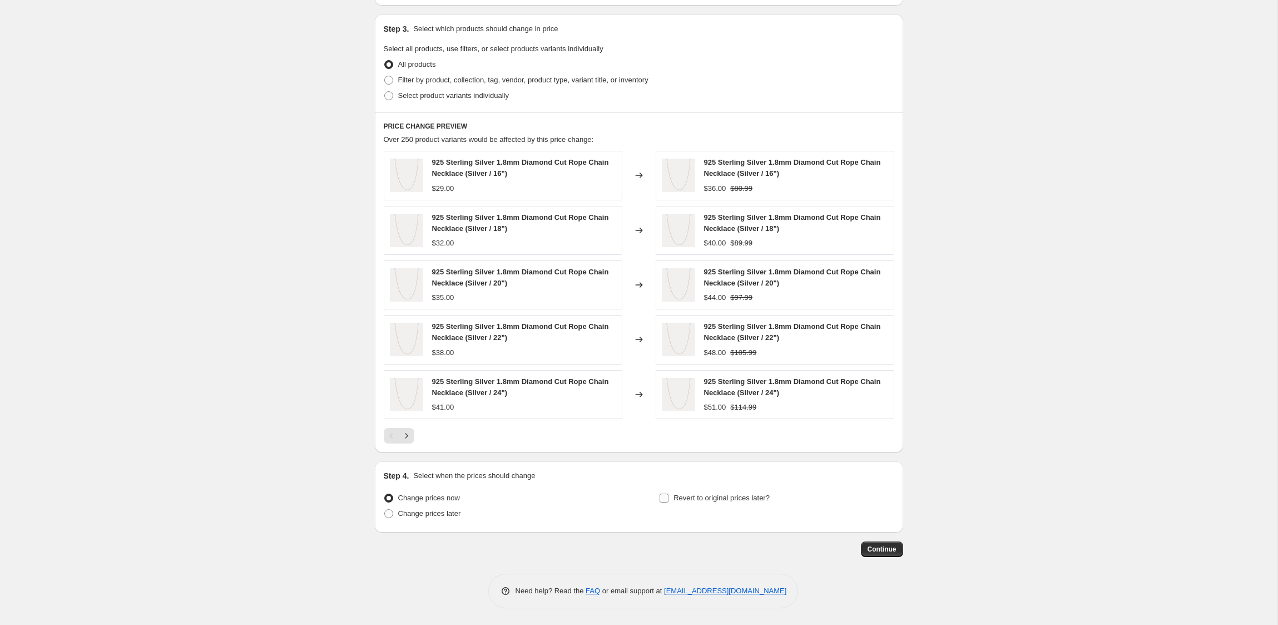
click at [672, 498] on label "Revert to original prices later?" at bounding box center [714, 498] width 111 height 16
click at [668, 498] on input "Revert to original prices later?" at bounding box center [664, 497] width 9 height 9
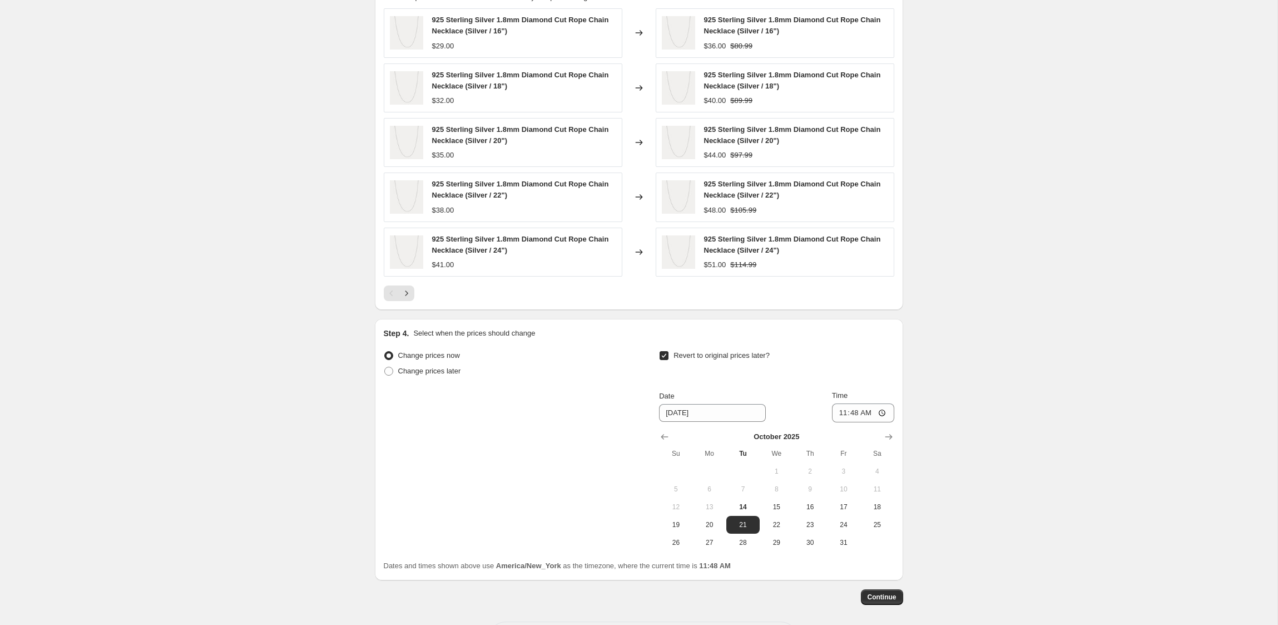
scroll to position [827, 0]
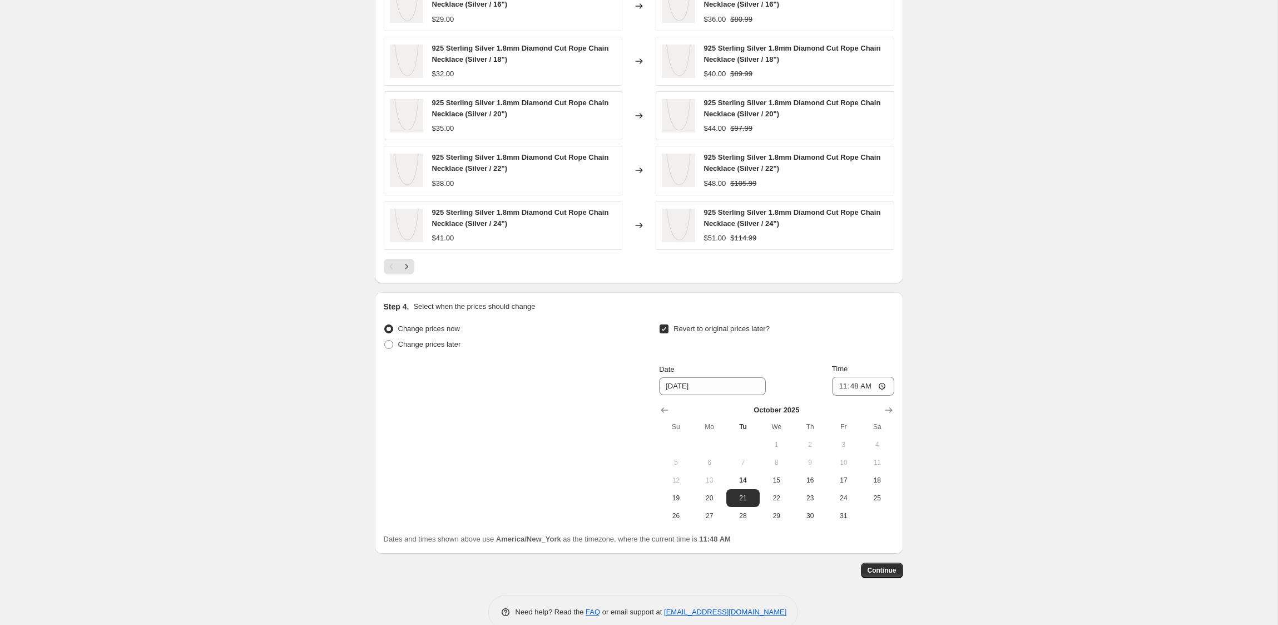
click at [660, 324] on span at bounding box center [664, 329] width 10 height 10
click at [660, 324] on input "Revert to original prices later?" at bounding box center [664, 328] width 9 height 9
checkbox input "false"
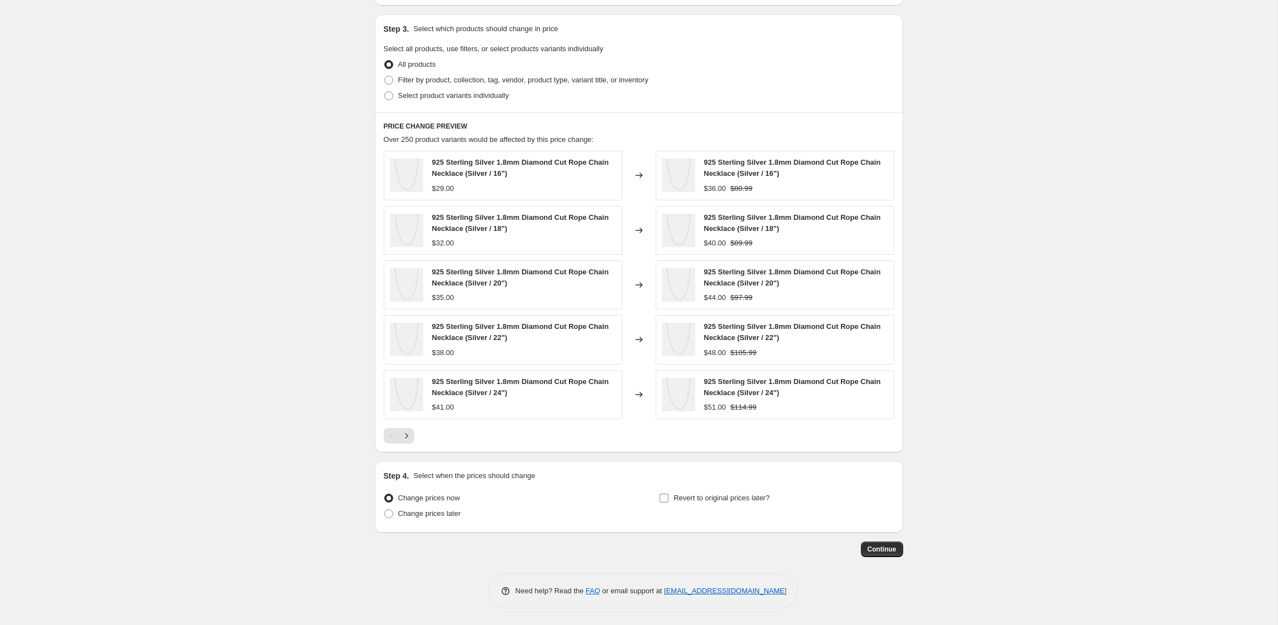
scroll to position [658, 0]
click at [879, 548] on span "Continue" at bounding box center [882, 548] width 29 height 9
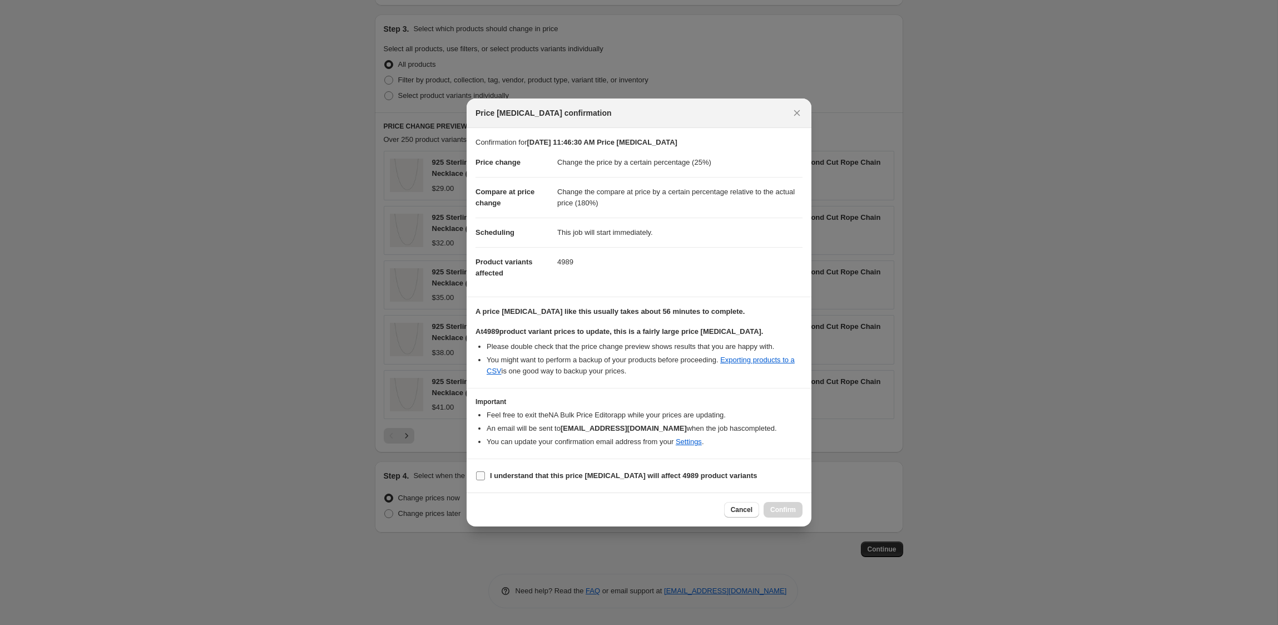
click at [521, 473] on b "I understand that this price [MEDICAL_DATA] will affect 4989 product variants" at bounding box center [624, 475] width 268 height 8
click at [485, 473] on input "I understand that this price [MEDICAL_DATA] will affect 4989 product variants" at bounding box center [480, 475] width 9 height 9
checkbox input "true"
click at [780, 509] on span "Confirm" at bounding box center [783, 509] width 26 height 9
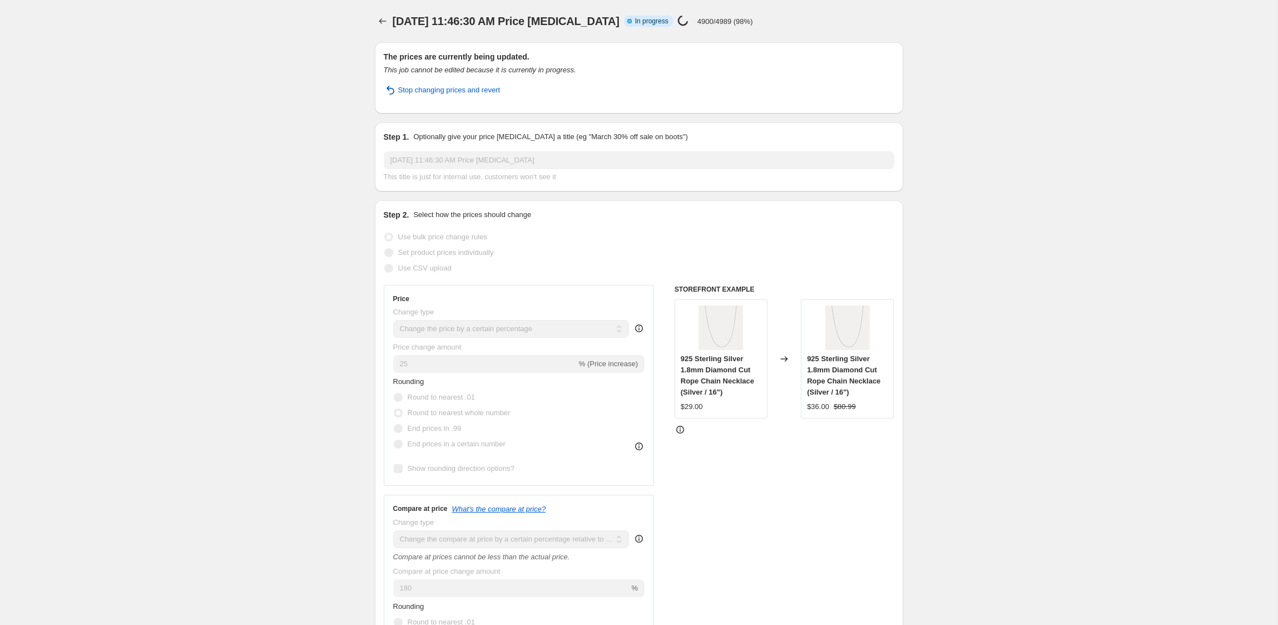
select select "percentage"
select select "pp"
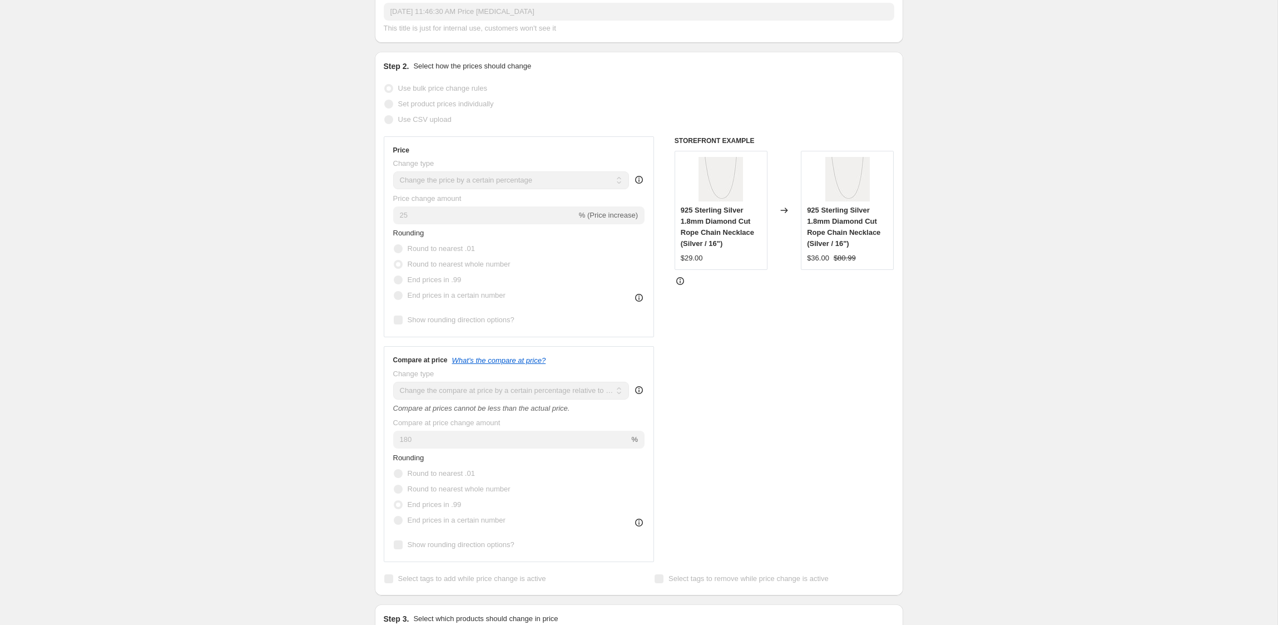
scroll to position [173, 0]
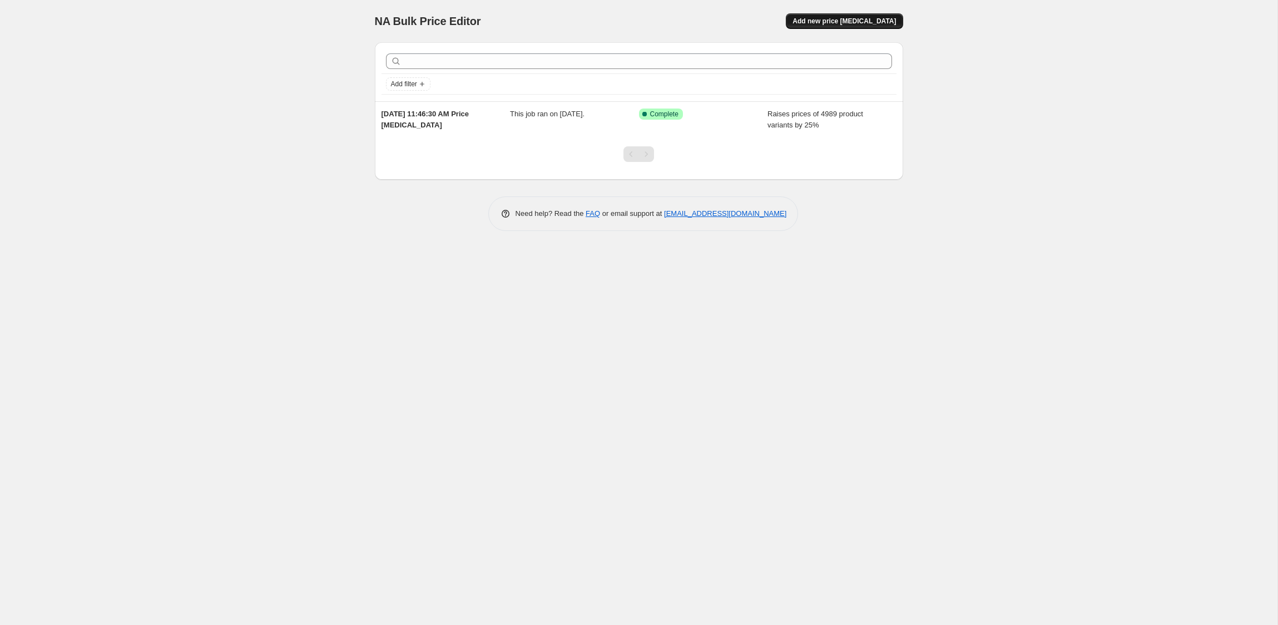
click at [830, 23] on span "Add new price [MEDICAL_DATA]" at bounding box center [844, 21] width 103 height 9
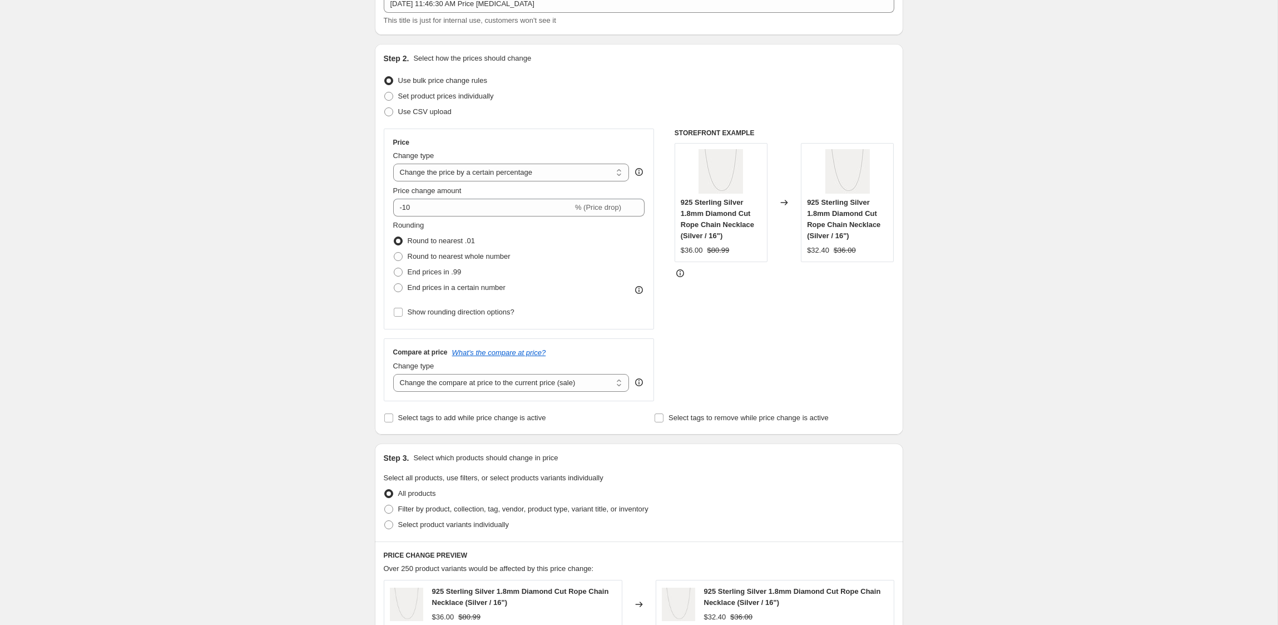
scroll to position [93, 0]
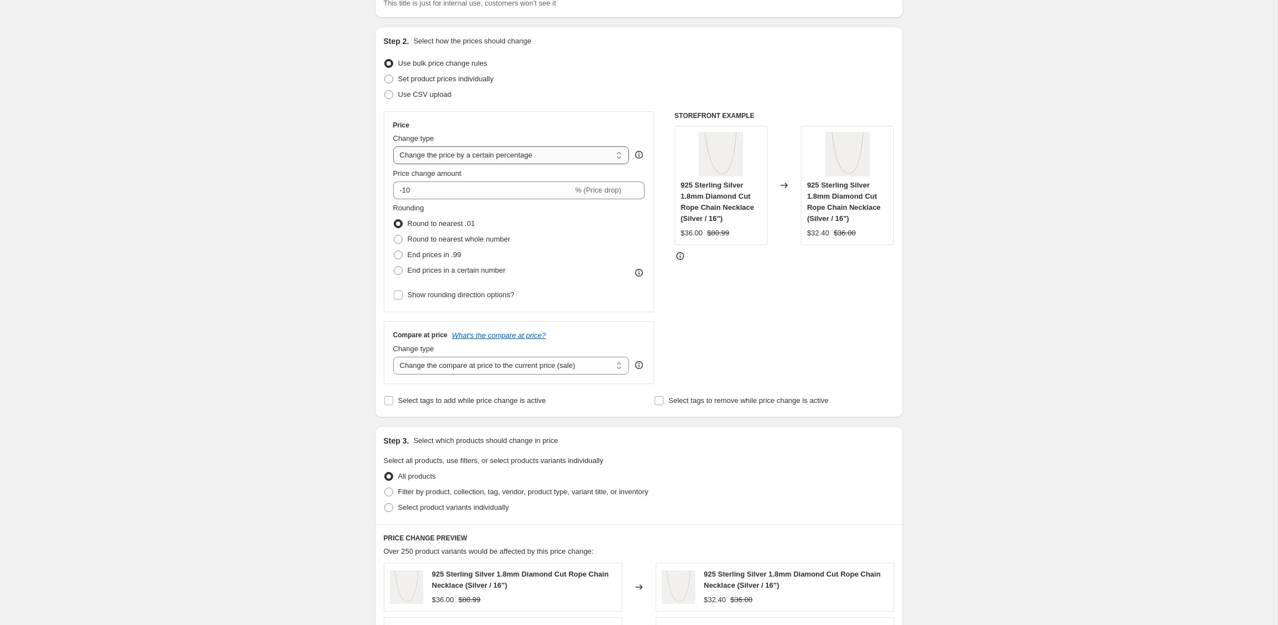
click at [562, 155] on select "Change the price to a certain amount Change the price by a certain amount Chang…" at bounding box center [511, 155] width 236 height 18
select select "no_change"
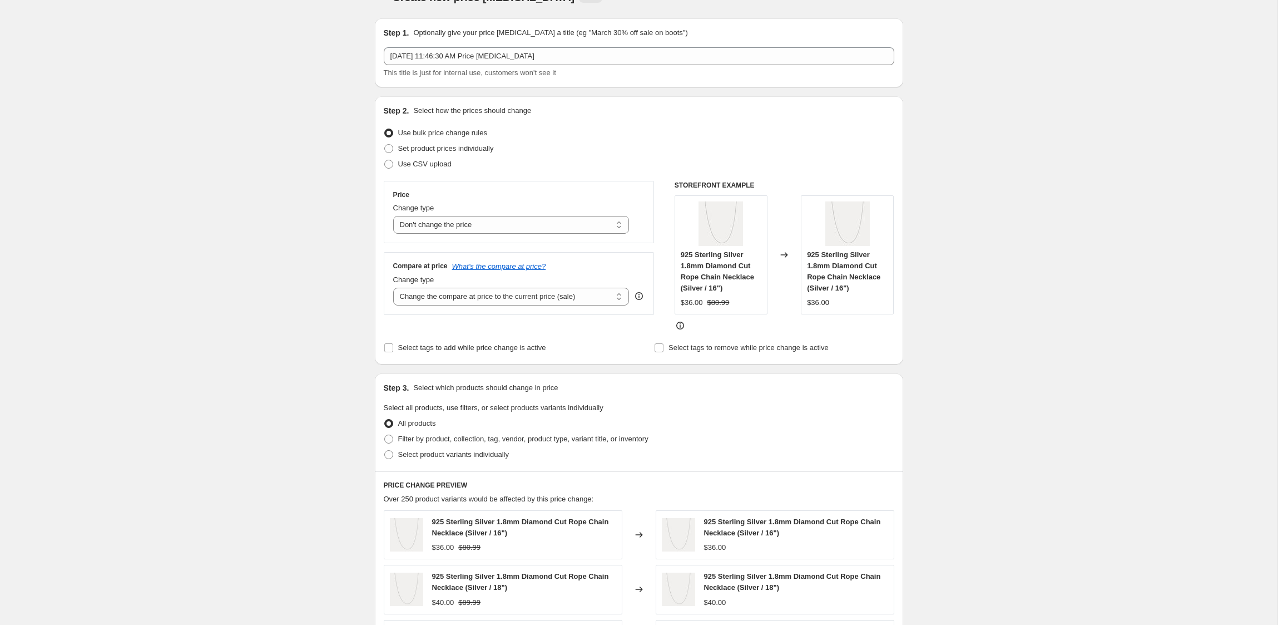
scroll to position [0, 0]
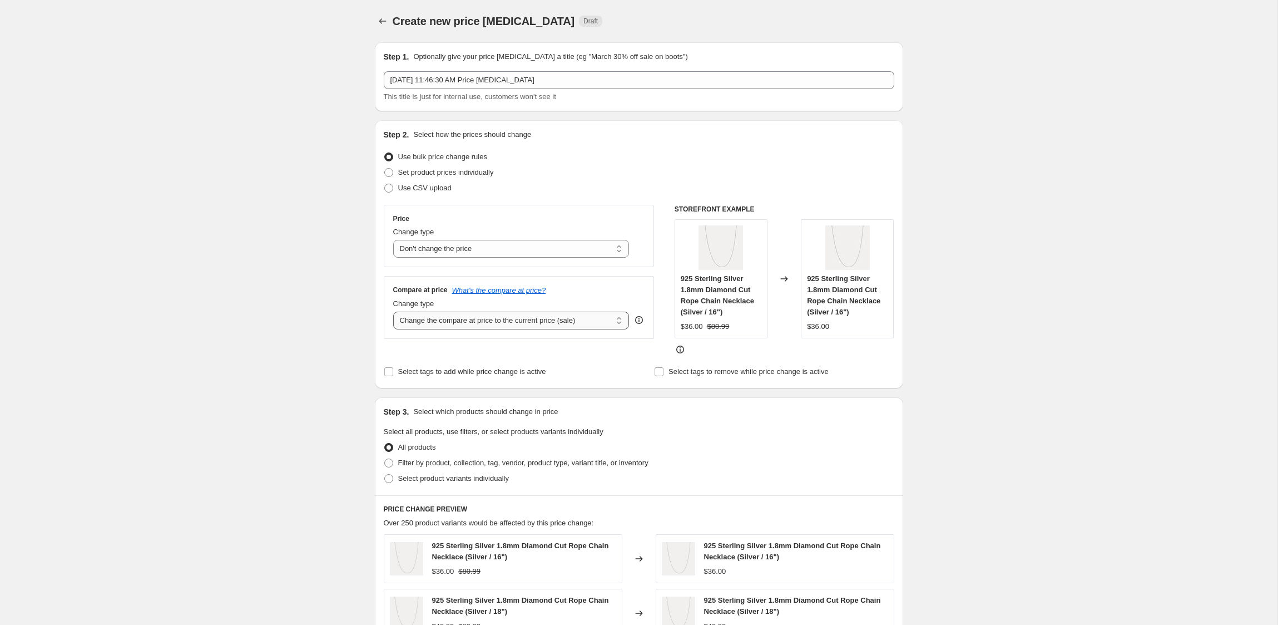
click at [460, 321] on select "Change the compare at price to the current price (sale) Change the compare at p…" at bounding box center [511, 320] width 236 height 18
select select "pp"
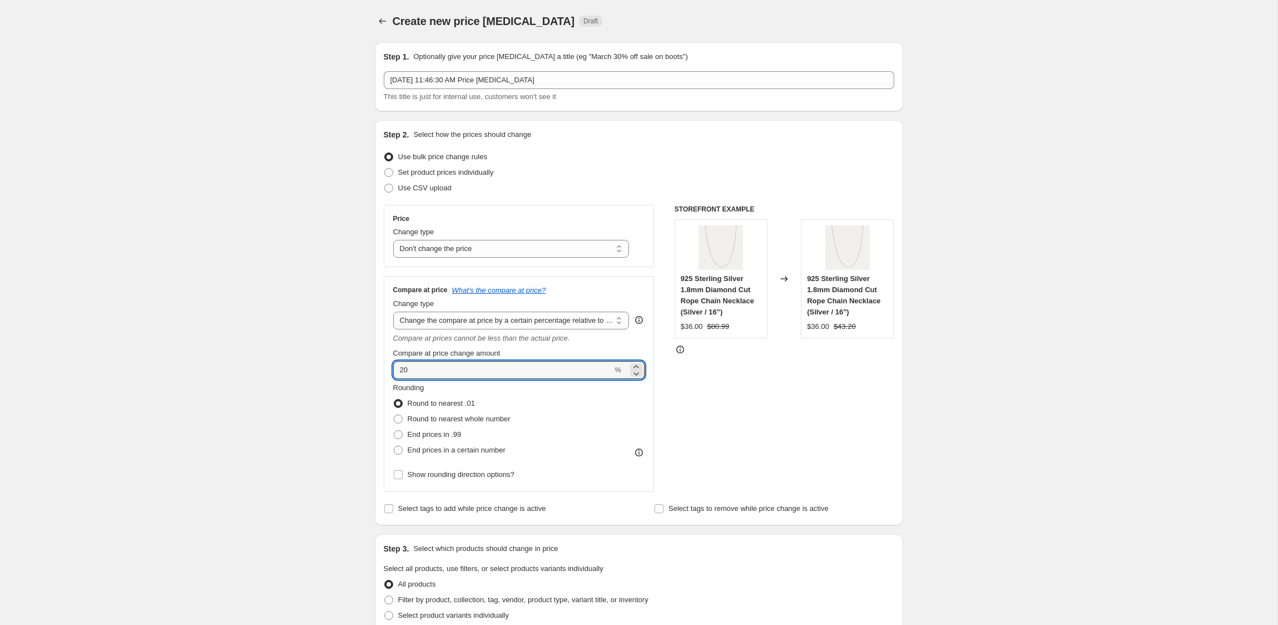
drag, startPoint x: 463, startPoint y: 370, endPoint x: 389, endPoint y: 369, distance: 74.5
click at [389, 369] on div "Compare at price What's the compare at price? Change type Change the compare at…" at bounding box center [519, 384] width 271 height 216
click at [390, 364] on div "Compare at price What's the compare at price? Change type Change the compare at…" at bounding box center [519, 384] width 271 height 216
drag, startPoint x: 449, startPoint y: 376, endPoint x: 279, endPoint y: 363, distance: 170.7
click at [279, 363] on div "Create new price change job. This page is ready Create new price change job Dra…" at bounding box center [638, 572] width 1277 height 1144
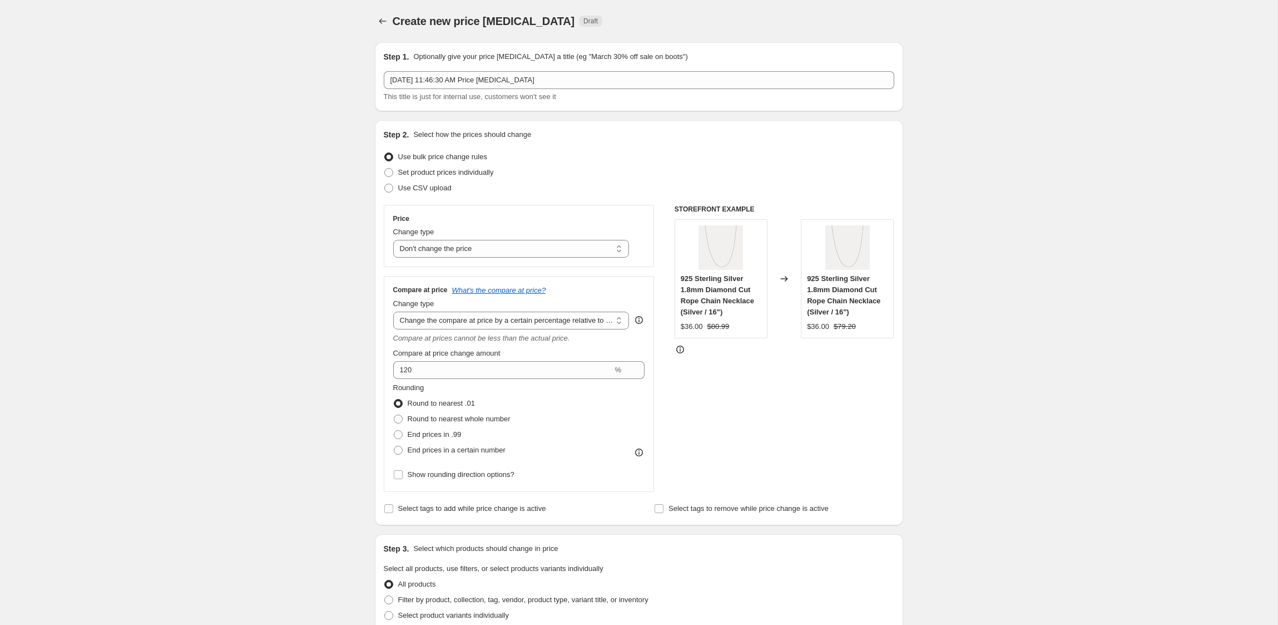
click at [388, 355] on div "Compare at price What's the compare at price? Change type Change the compare at…" at bounding box center [519, 384] width 271 height 216
drag, startPoint x: 500, startPoint y: 377, endPoint x: 377, endPoint y: 362, distance: 123.8
click at [377, 362] on div "Step 2. Select how the prices should change Use bulk price change rules Set pro…" at bounding box center [639, 322] width 528 height 405
drag, startPoint x: 435, startPoint y: 372, endPoint x: 372, endPoint y: 359, distance: 64.0
click at [372, 359] on div "Step 1. Optionally give your price change job a title (eg "March 30% off sale o…" at bounding box center [634, 554] width 537 height 1043
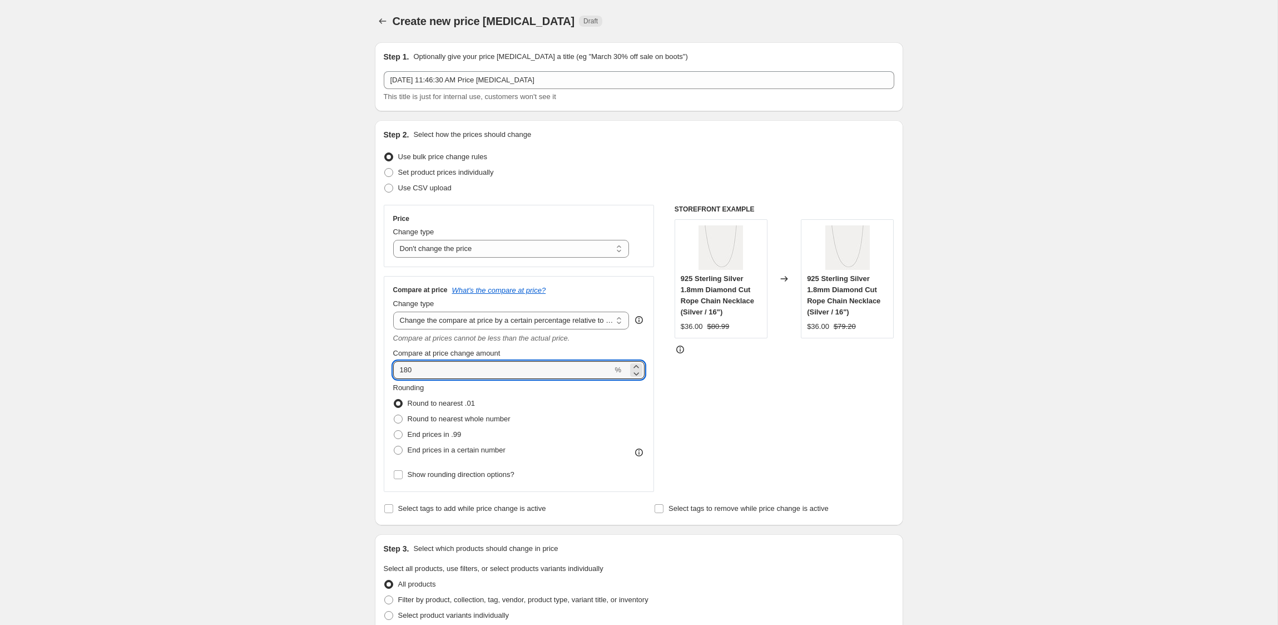
type input "180"
click at [605, 341] on div "Compare at prices cannot be less than the actual price." at bounding box center [519, 338] width 252 height 11
click at [459, 422] on span "Round to nearest whole number" at bounding box center [459, 418] width 103 height 8
click at [394, 415] on input "Round to nearest whole number" at bounding box center [394, 414] width 1 height 1
radio input "true"
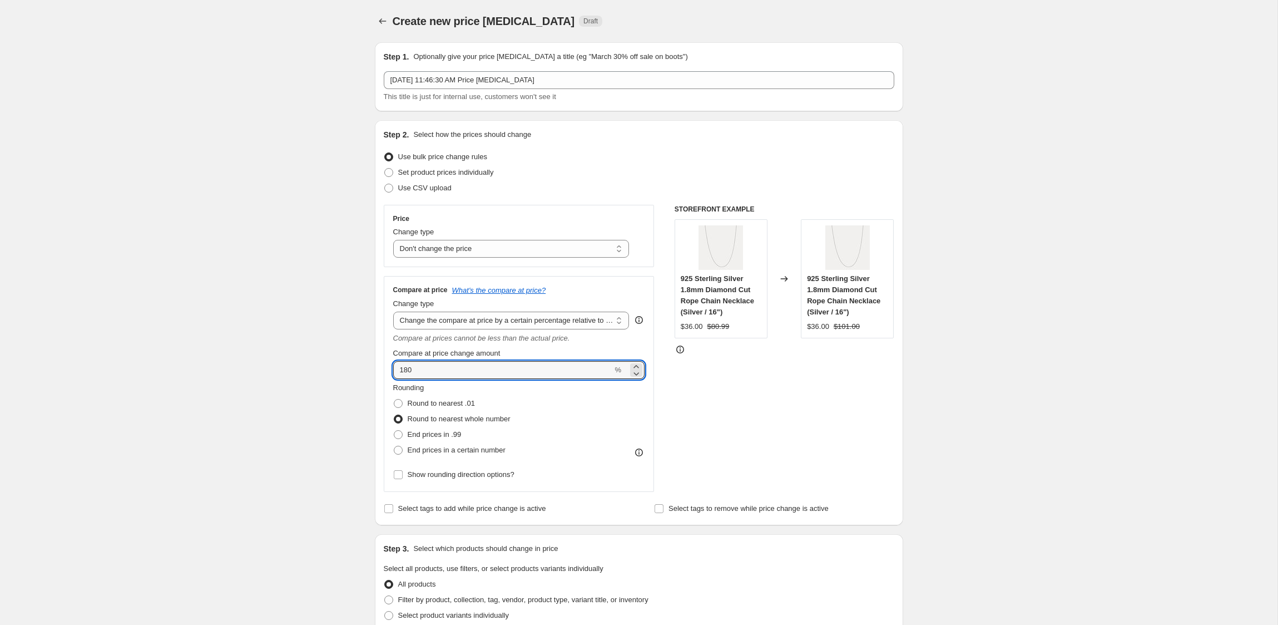
drag, startPoint x: 499, startPoint y: 374, endPoint x: 279, endPoint y: 346, distance: 222.0
click at [279, 346] on div "Create new price change job. This page is ready Create new price change job Dra…" at bounding box center [638, 572] width 1277 height 1144
type input "100"
click at [714, 415] on div "STOREFRONT EXAMPLE 925 Sterling Silver 1.8mm Diamond Cut Rope Chain Necklace (S…" at bounding box center [785, 348] width 220 height 287
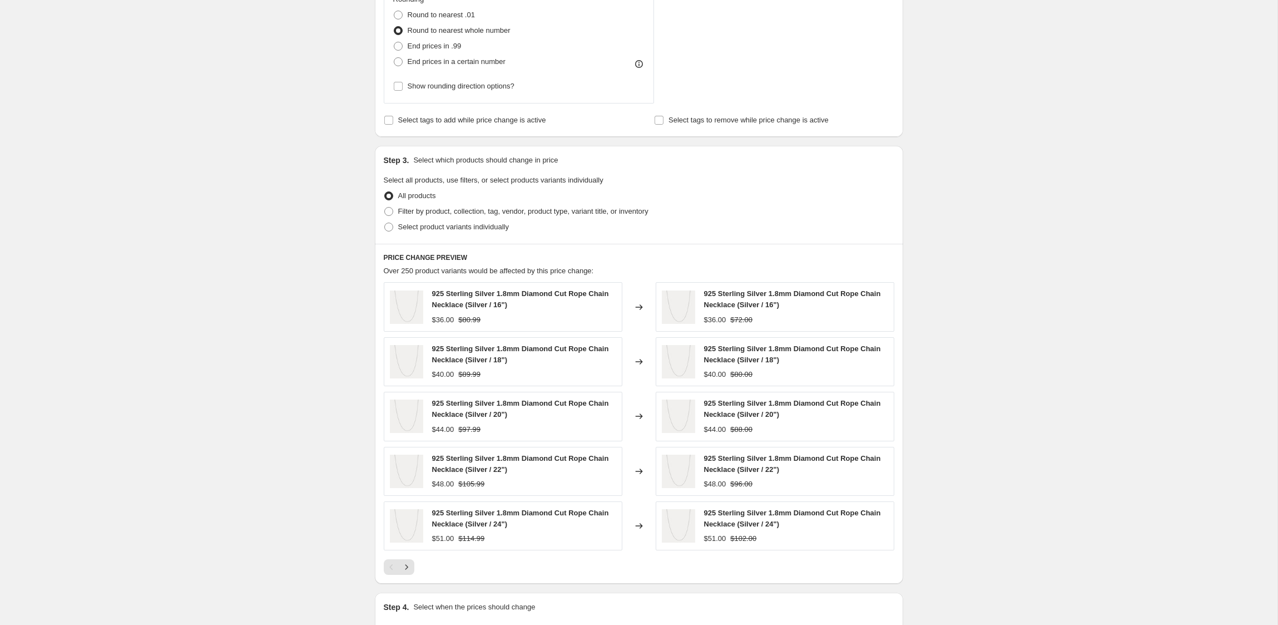
scroll to position [519, 0]
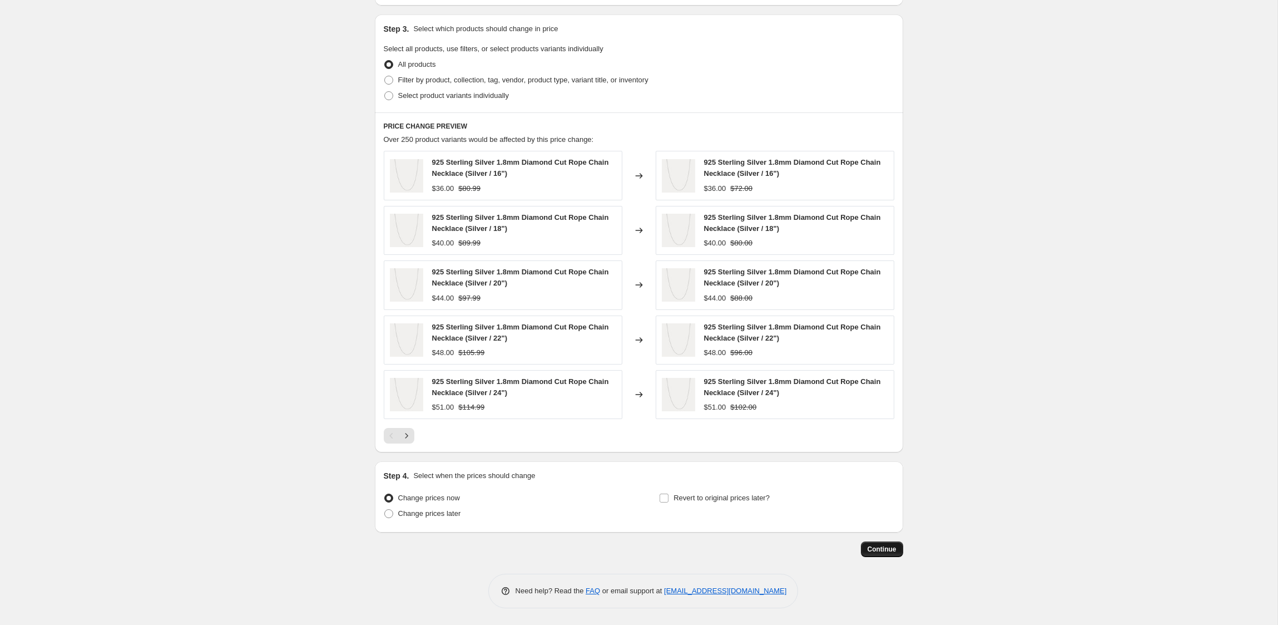
click at [875, 548] on span "Continue" at bounding box center [882, 548] width 29 height 9
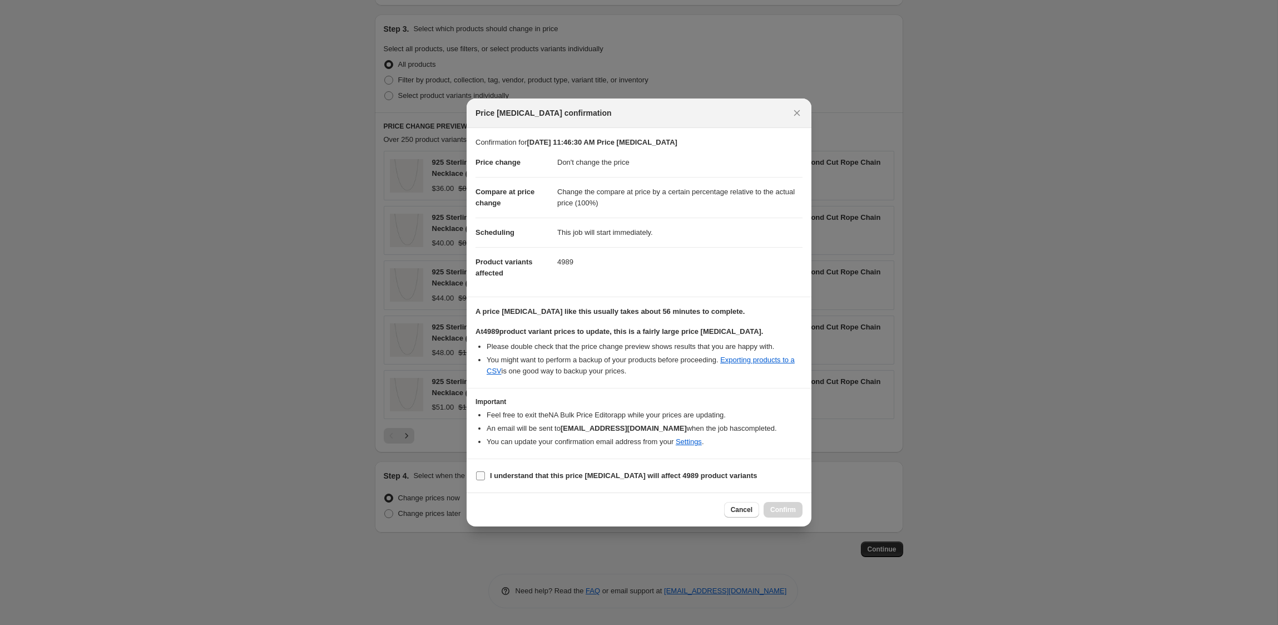
click at [503, 477] on b "I understand that this price [MEDICAL_DATA] will affect 4989 product variants" at bounding box center [624, 475] width 268 height 8
click at [485, 477] on input "I understand that this price [MEDICAL_DATA] will affect 4989 product variants" at bounding box center [480, 475] width 9 height 9
checkbox input "true"
click at [790, 506] on span "Confirm" at bounding box center [783, 509] width 26 height 9
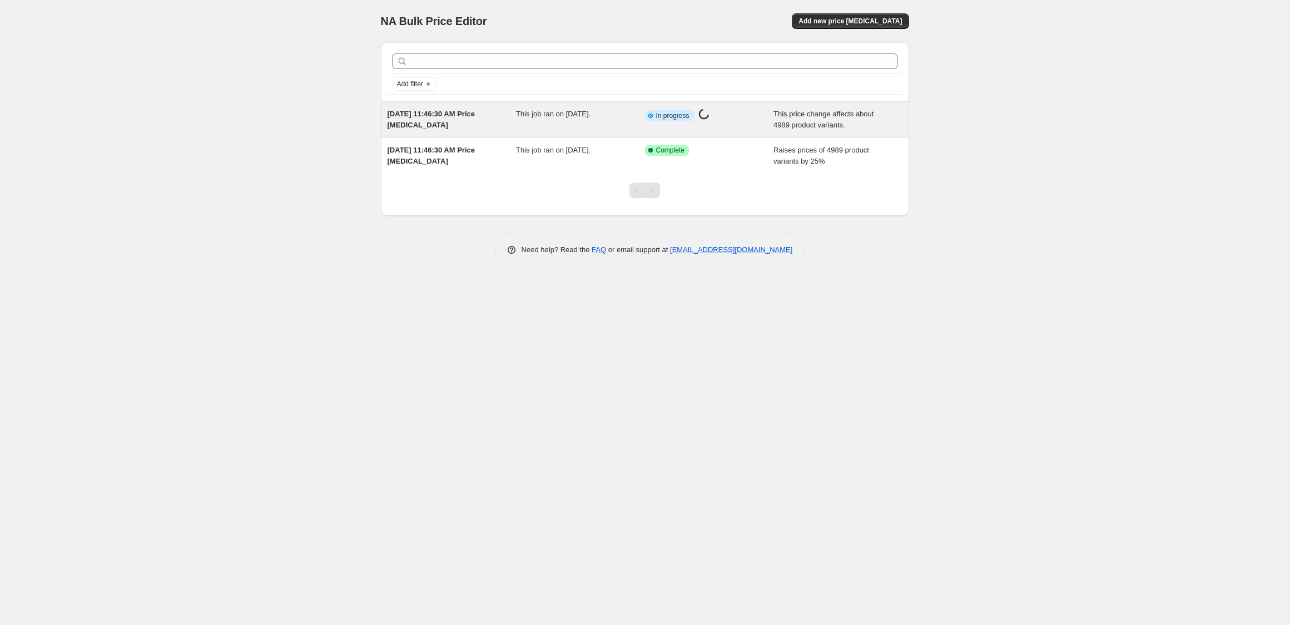
click at [552, 118] on div "This job ran on [DATE]." at bounding box center [580, 119] width 129 height 22
select select "no_change"
select select "pp"
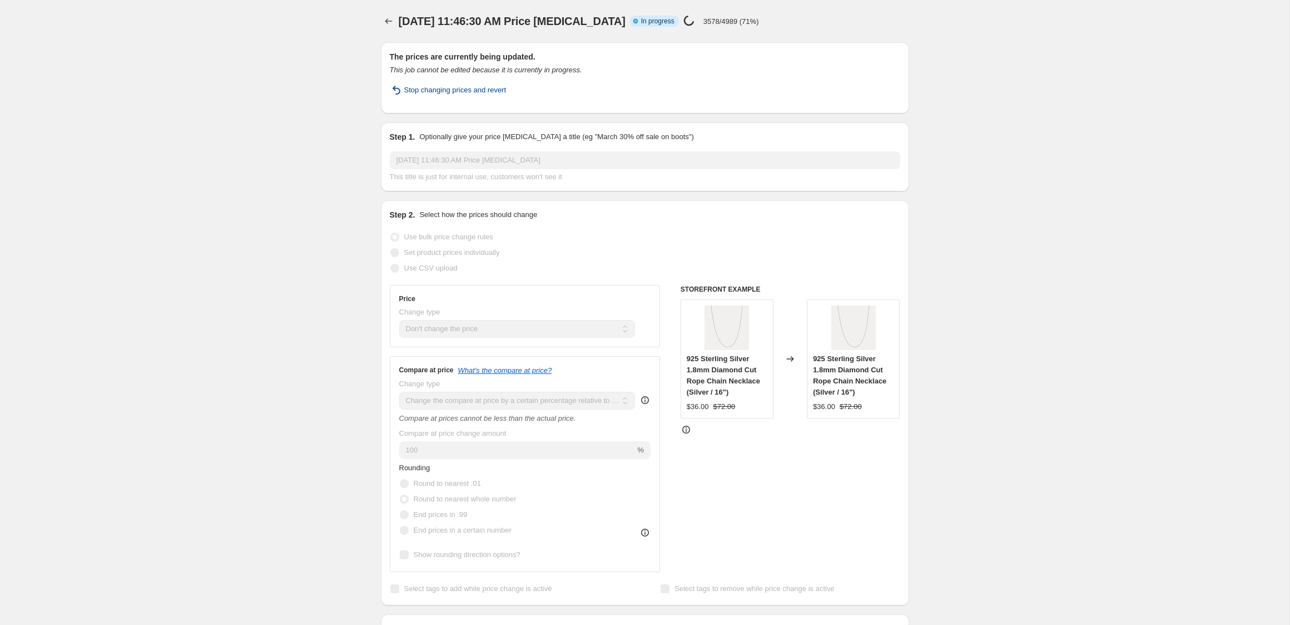
click at [473, 92] on span "Stop changing prices and revert" at bounding box center [455, 90] width 102 height 11
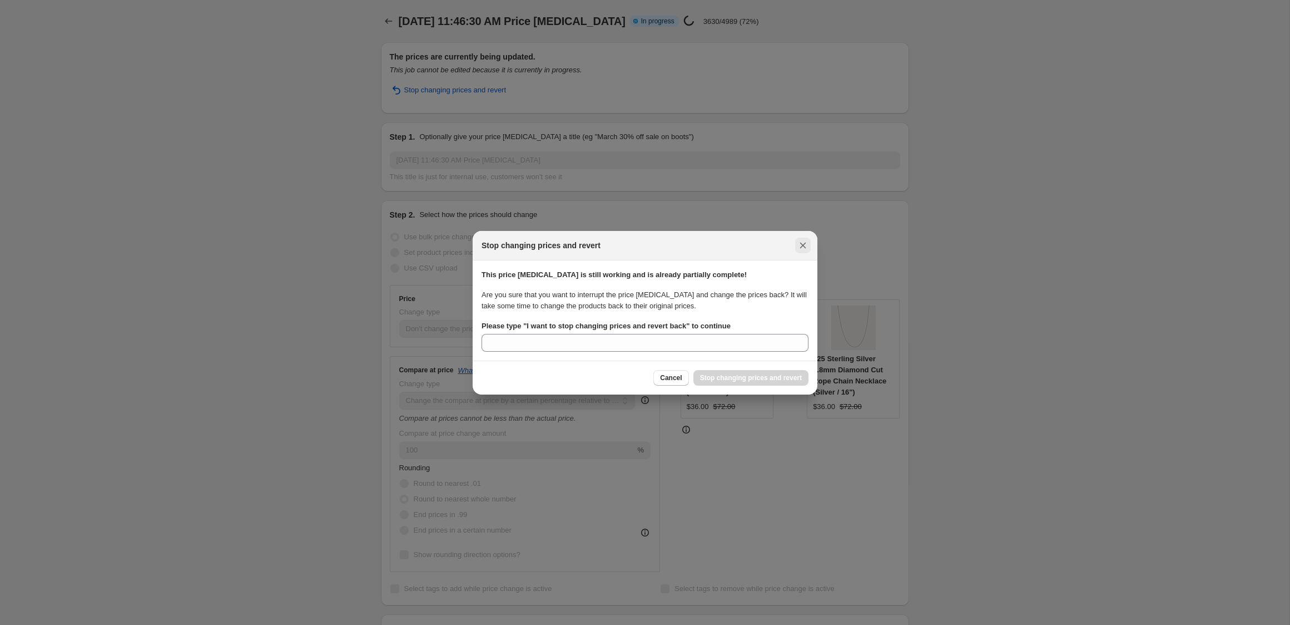
click at [803, 245] on icon "Close" at bounding box center [803, 245] width 6 height 6
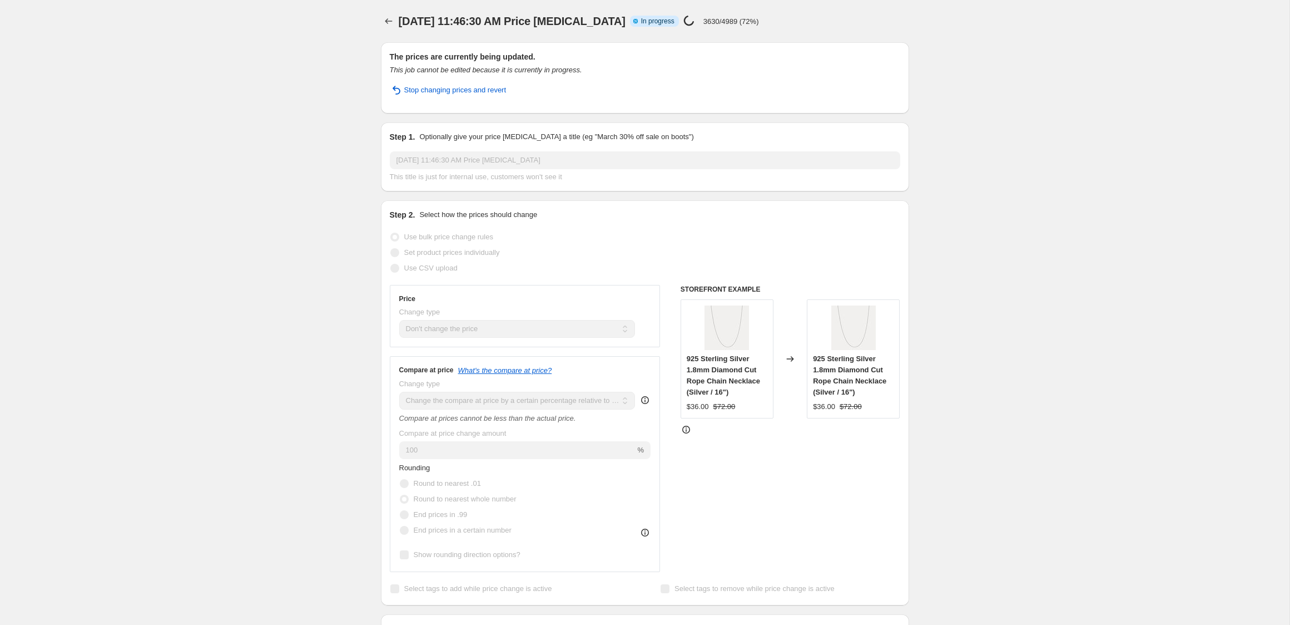
scroll to position [1, 0]
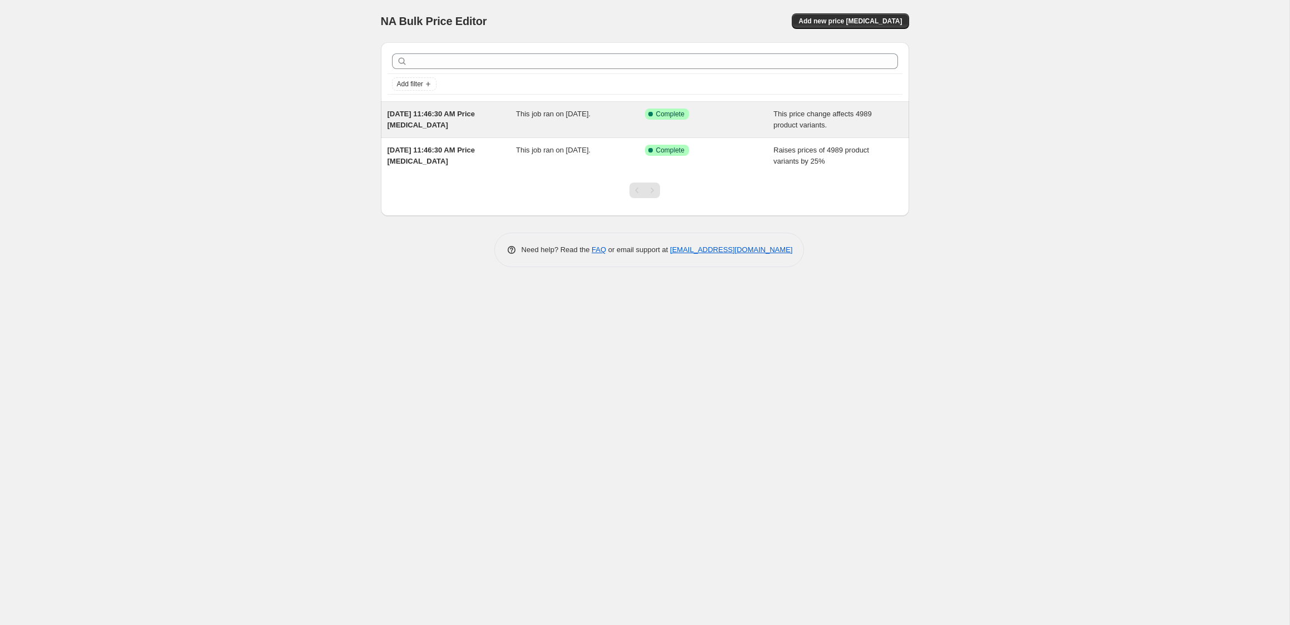
click at [463, 119] on div "[DATE] 11:46:30 AM Price [MEDICAL_DATA]" at bounding box center [452, 119] width 129 height 22
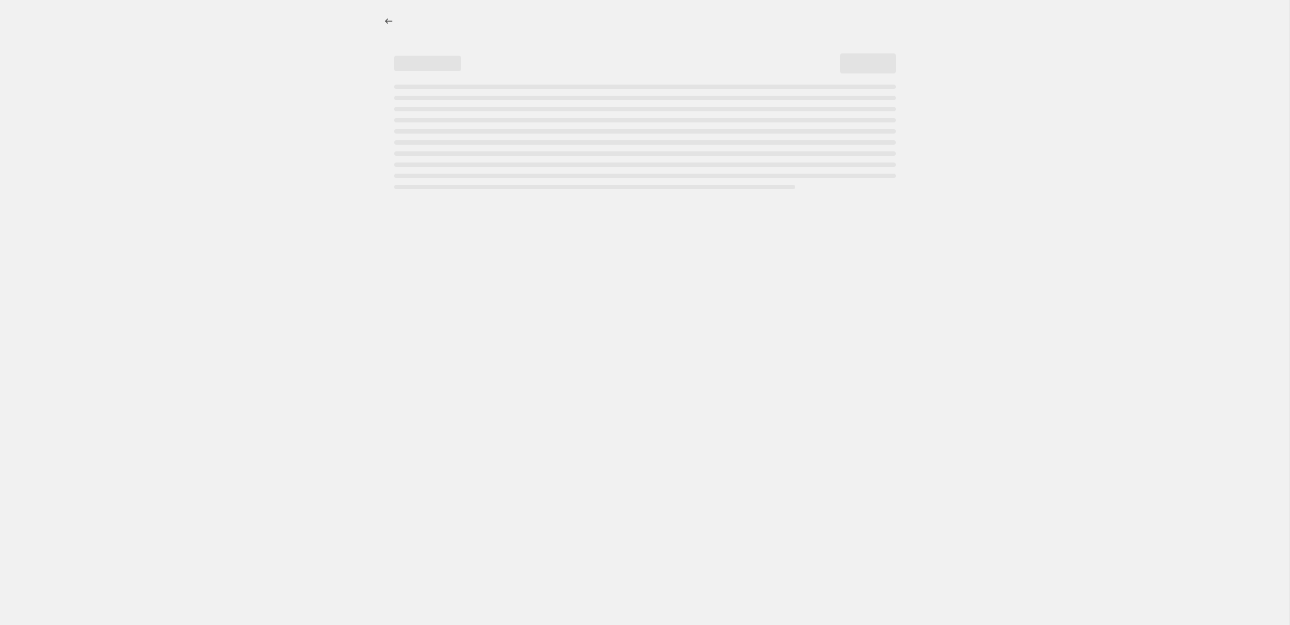
select select "no_change"
select select "pp"
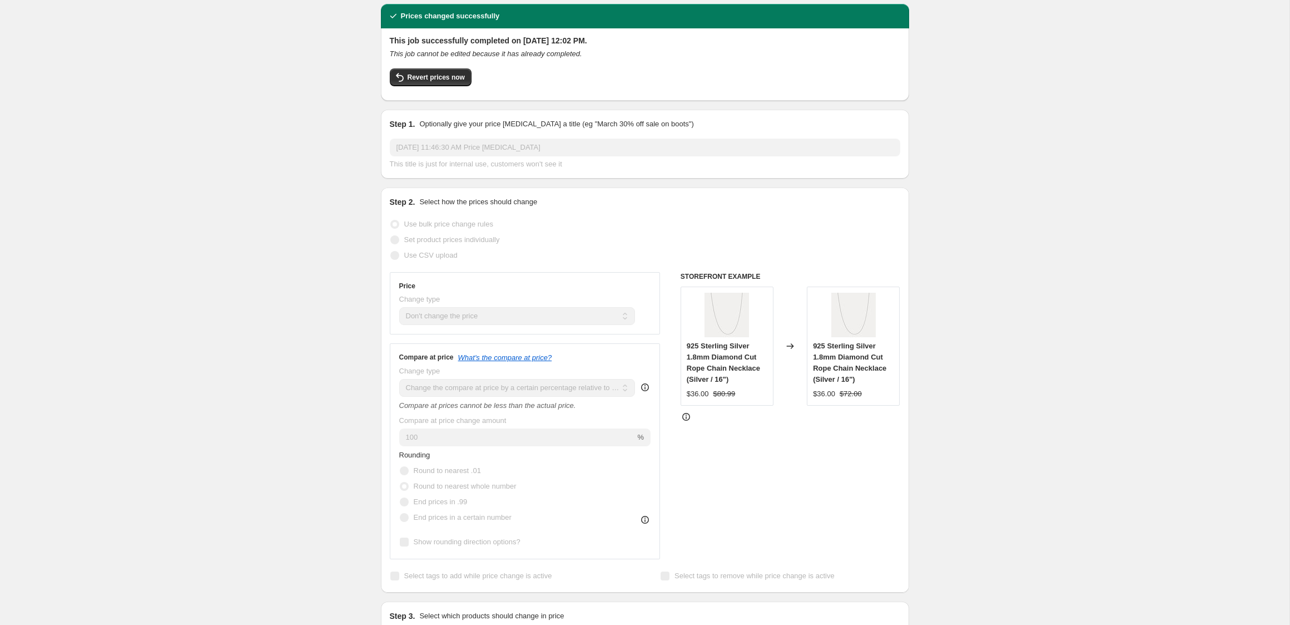
scroll to position [33, 0]
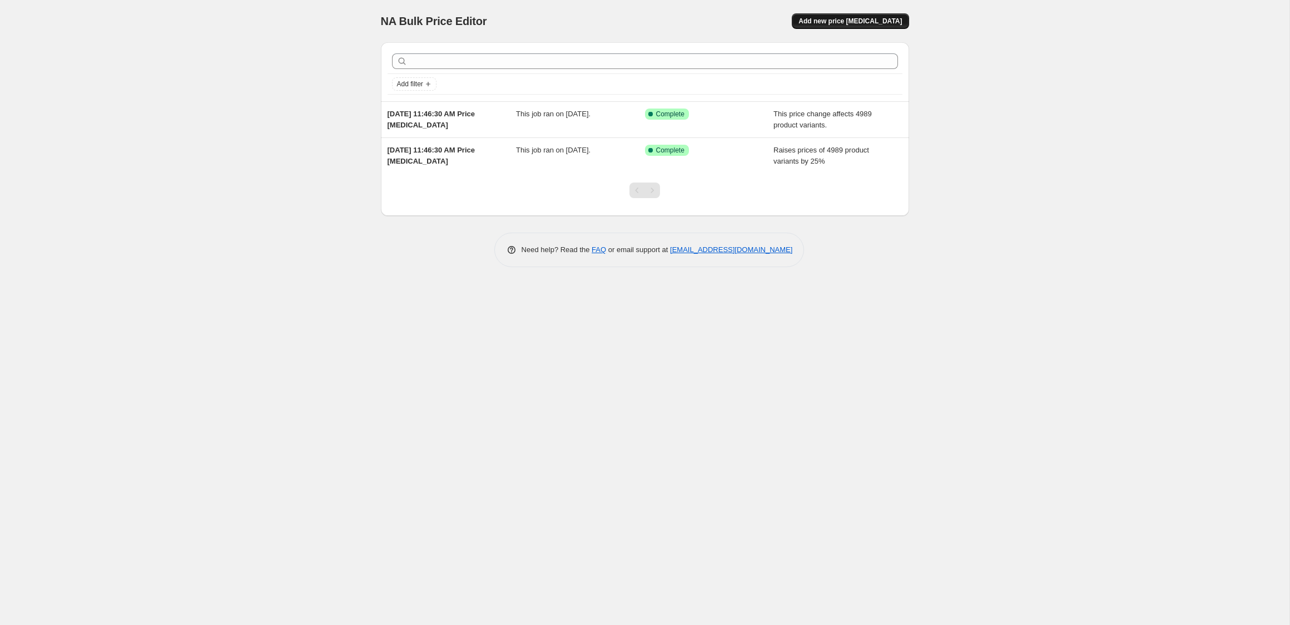
click at [846, 22] on span "Add new price [MEDICAL_DATA]" at bounding box center [850, 21] width 103 height 9
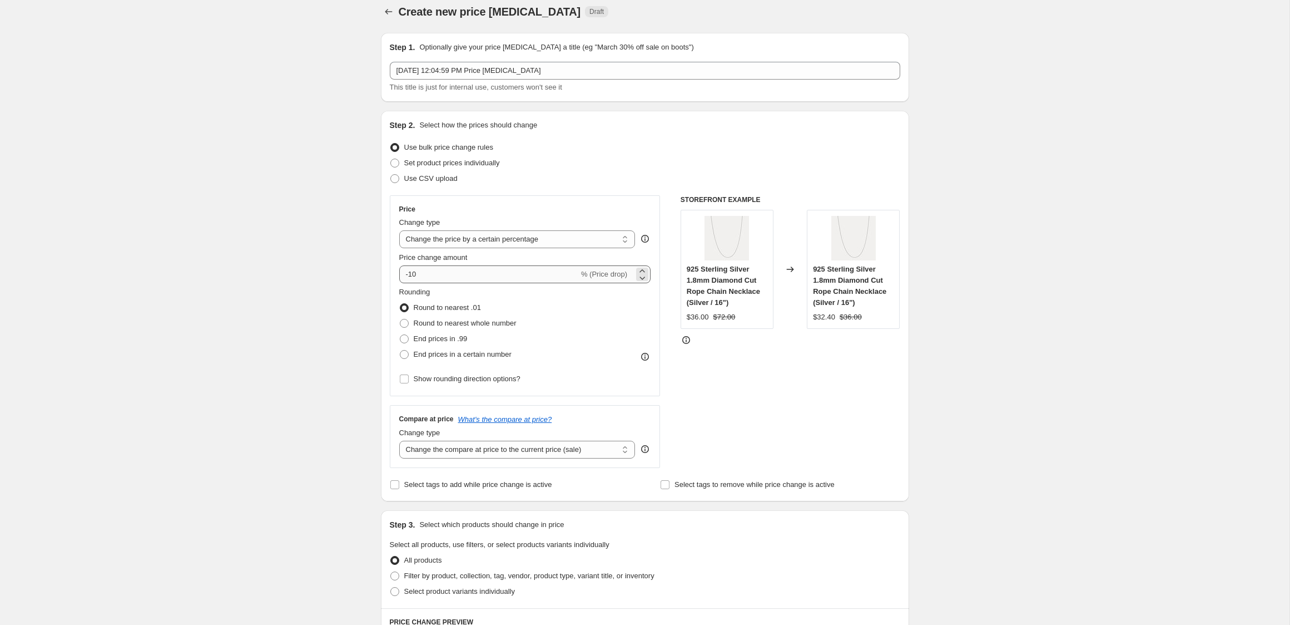
scroll to position [13, 0]
click at [447, 234] on select "Change the price to a certain amount Change the price by a certain amount Chang…" at bounding box center [517, 236] width 236 height 18
select select "no_change"
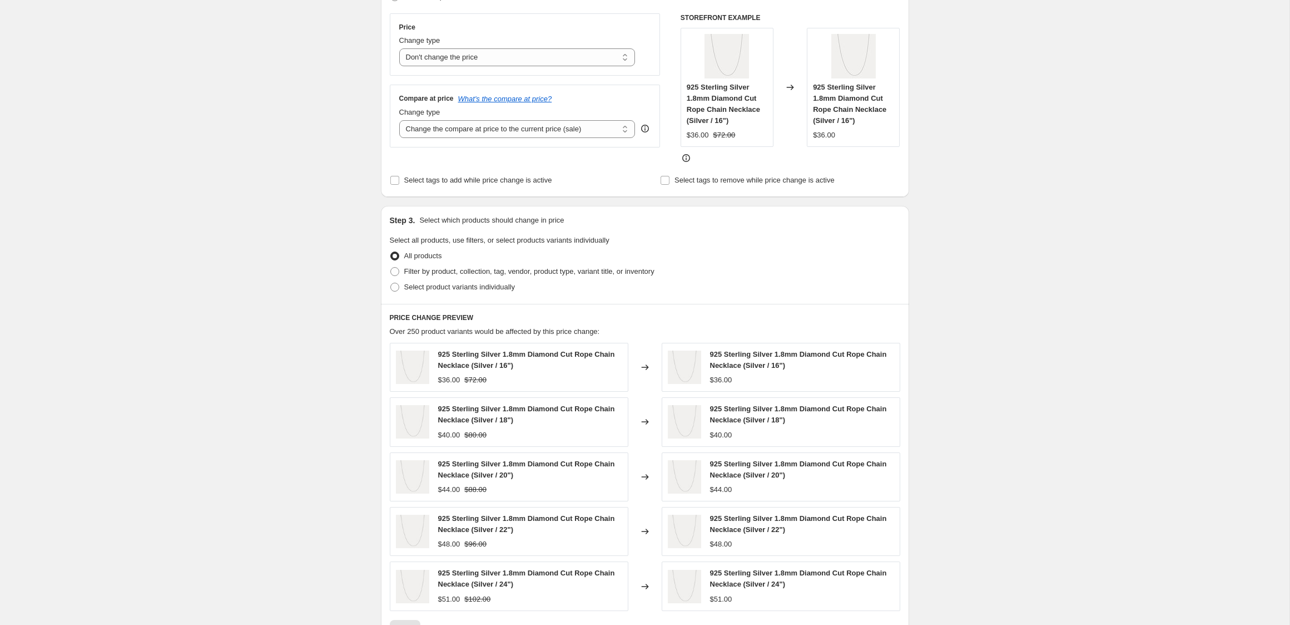
scroll to position [191, 0]
click at [467, 132] on select "Change the compare at price to the current price (sale) Change the compare at p…" at bounding box center [517, 130] width 236 height 18
select select "remove"
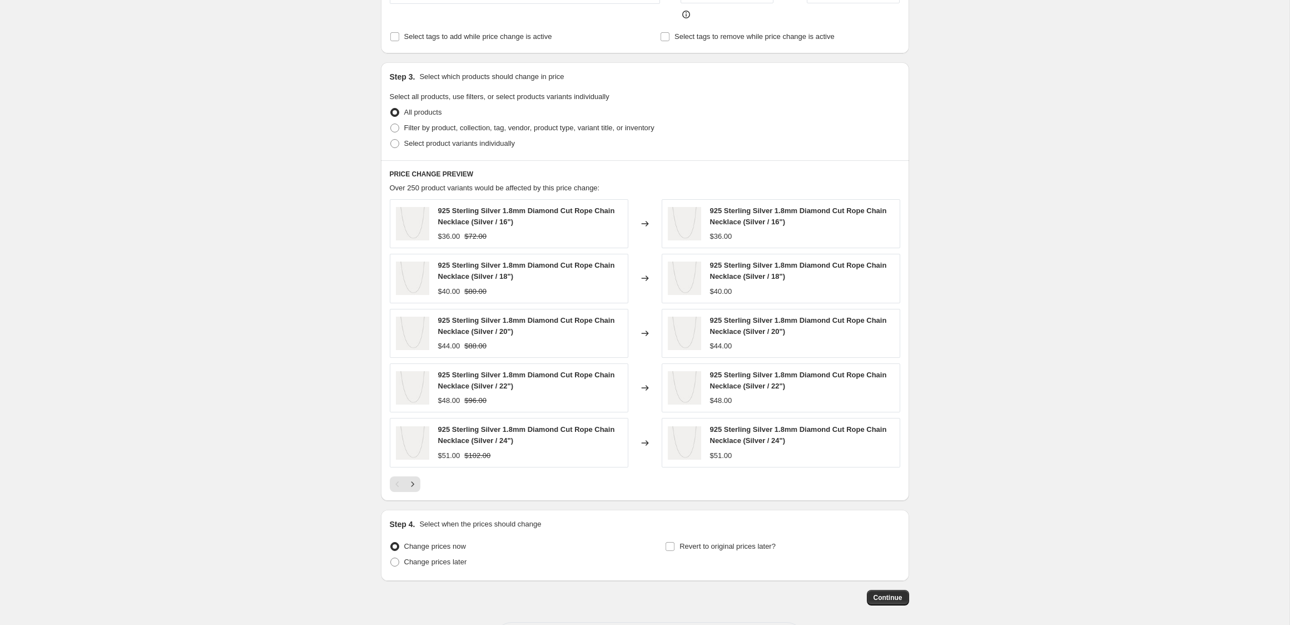
scroll to position [383, 0]
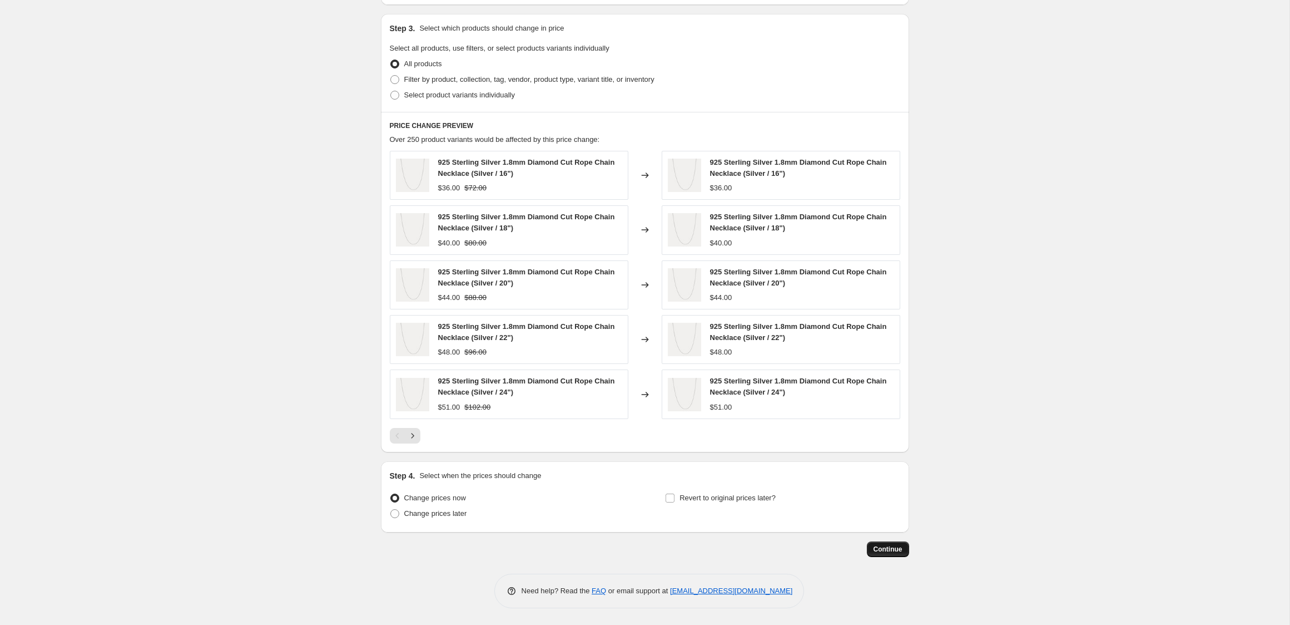
click at [897, 548] on span "Continue" at bounding box center [888, 548] width 29 height 9
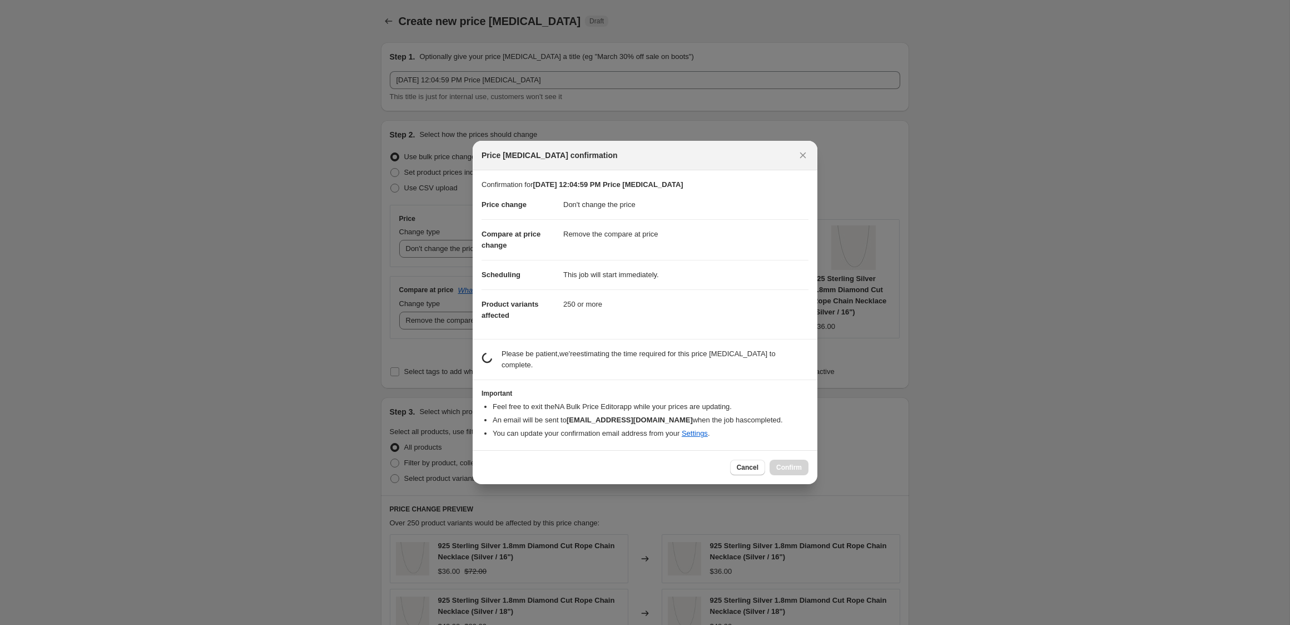
scroll to position [0, 0]
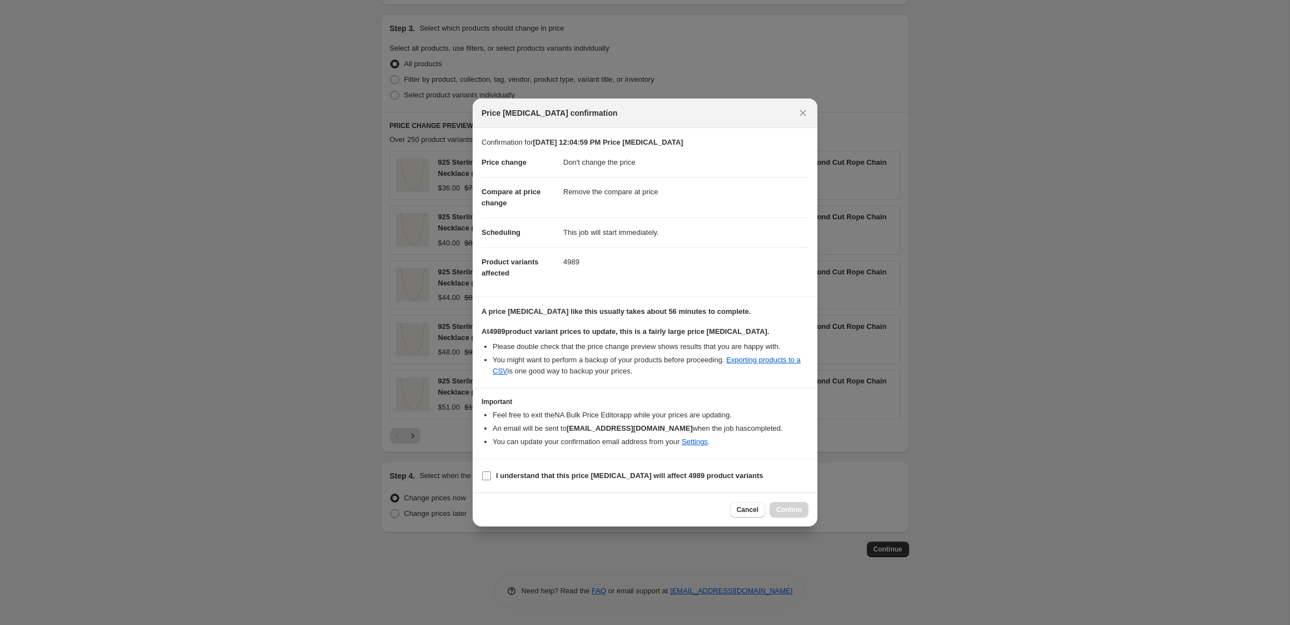
click at [505, 480] on span "I understand that this price [MEDICAL_DATA] will affect 4989 product variants" at bounding box center [630, 475] width 268 height 11
click at [491, 480] on input "I understand that this price [MEDICAL_DATA] will affect 4989 product variants" at bounding box center [486, 475] width 9 height 9
checkbox input "true"
click at [789, 507] on span "Confirm" at bounding box center [789, 509] width 26 height 9
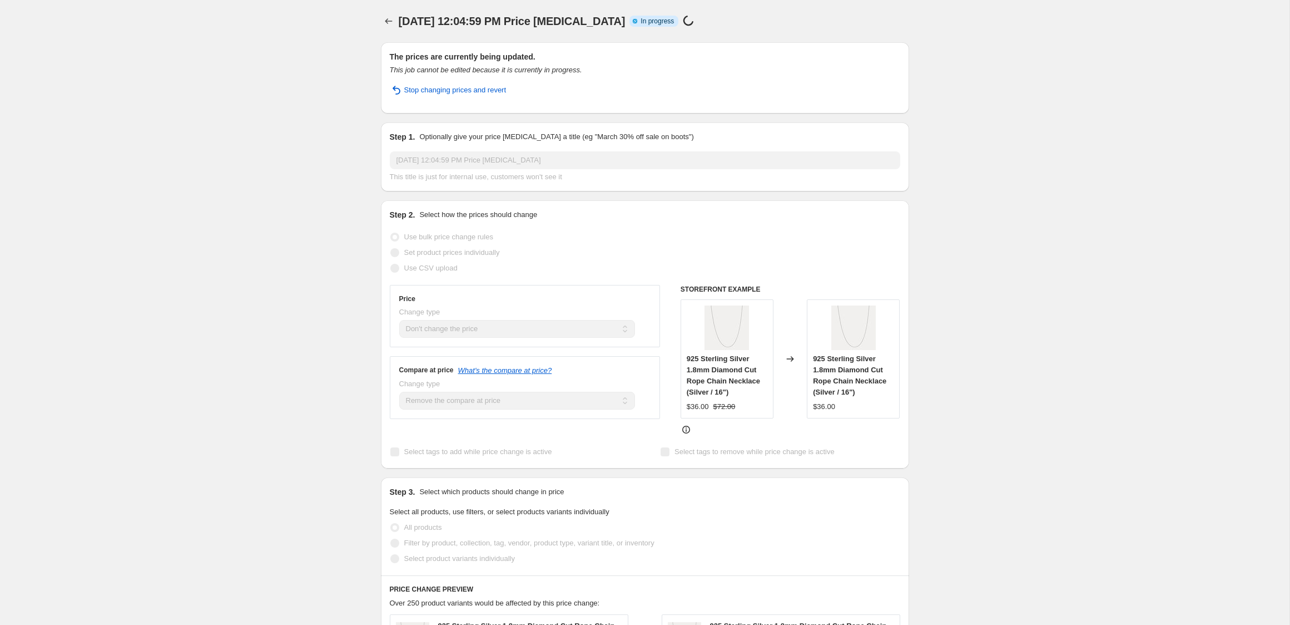
scroll to position [1, 0]
